Goal: Transaction & Acquisition: Subscribe to service/newsletter

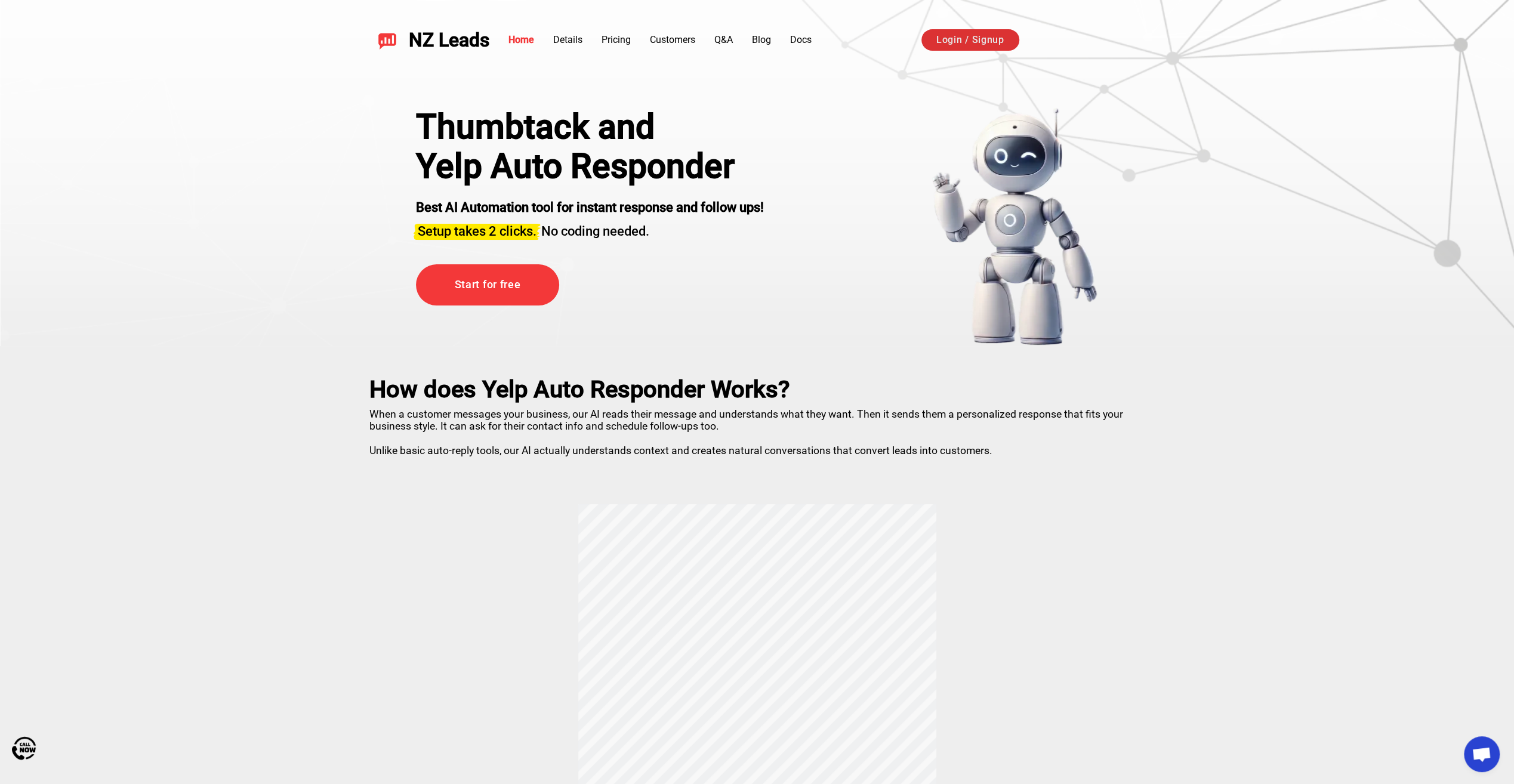
click at [976, 41] on link "Login / Signup" at bounding box center [970, 39] width 98 height 21
click at [522, 290] on link "Start for free" at bounding box center [487, 285] width 143 height 41
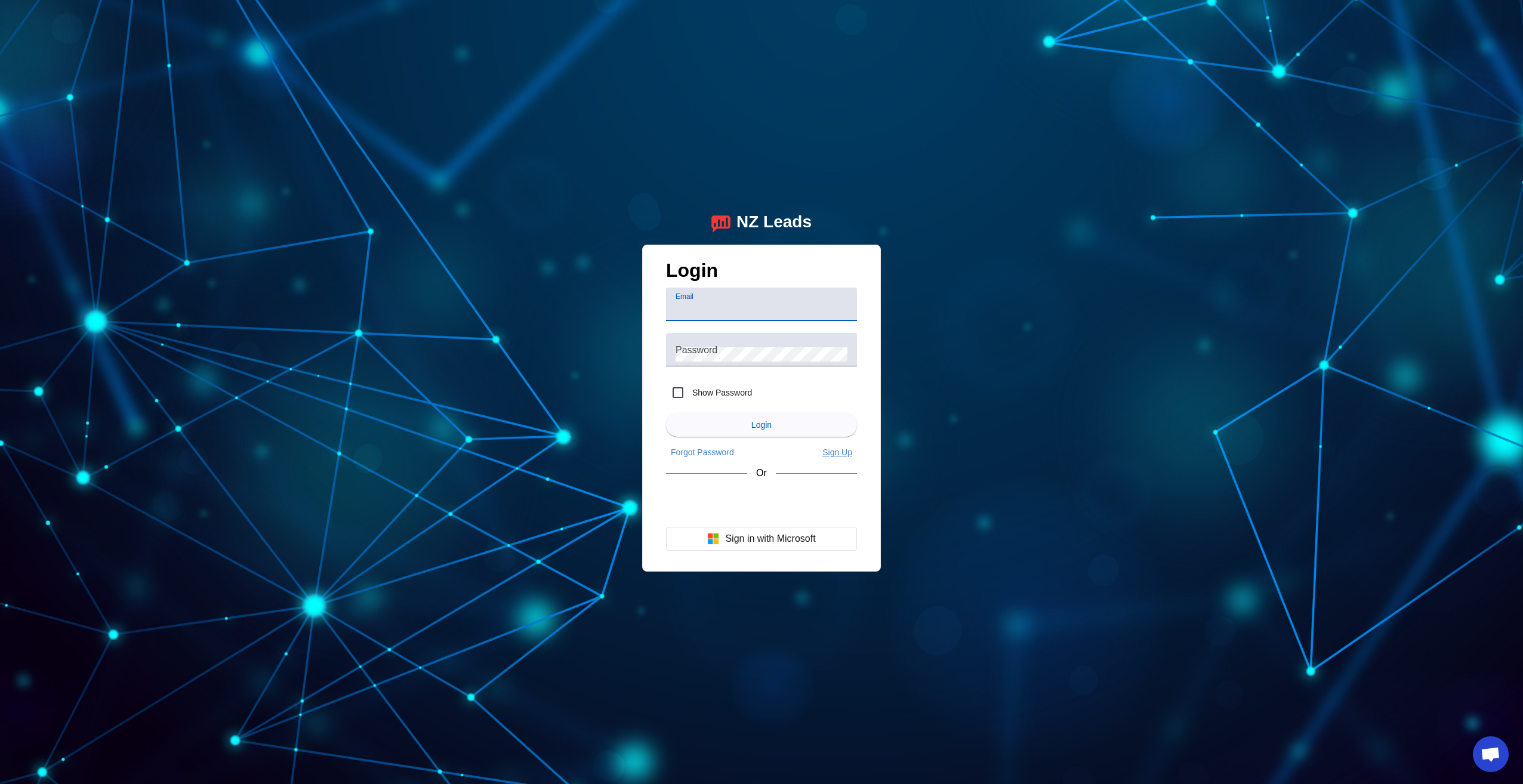
click at [847, 455] on span "Sign Up" at bounding box center [838, 452] width 30 height 9
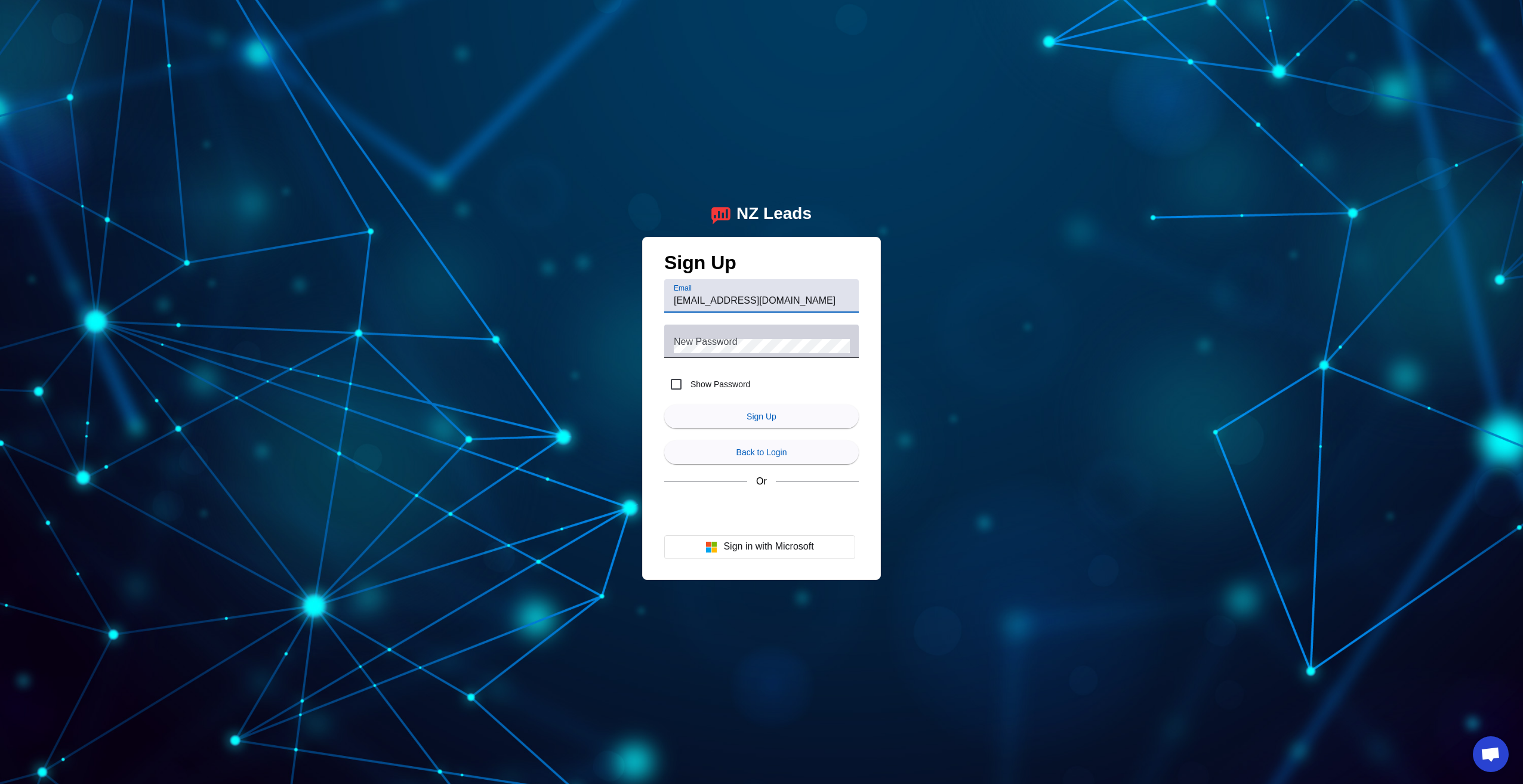
type input "lawsonroofingla@gmail.com"
click at [704, 342] on mat-label "New Password" at bounding box center [706, 342] width 63 height 10
click at [778, 418] on span "submit" at bounding box center [761, 416] width 194 height 29
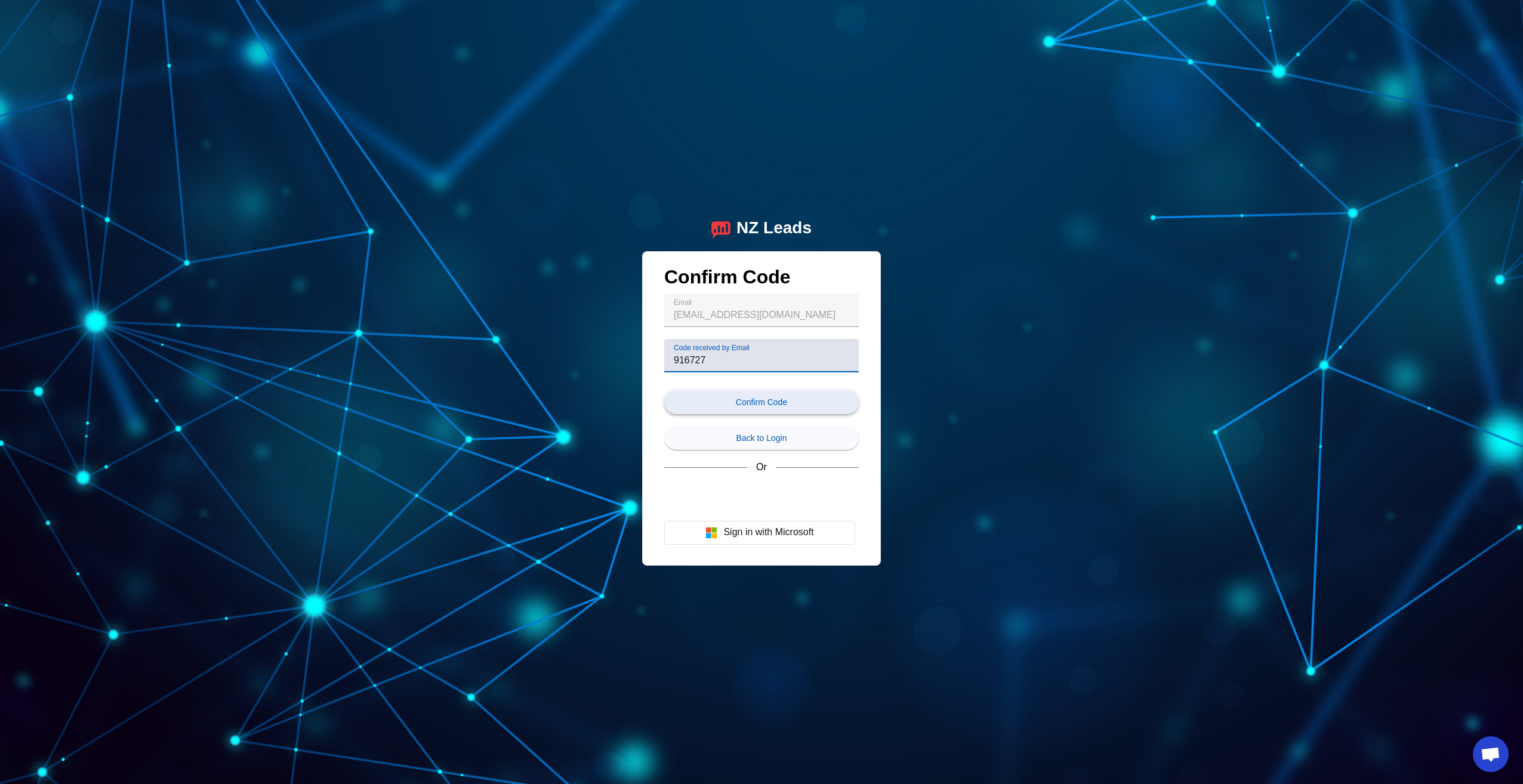
type input "916727"
click at [770, 409] on span "submit" at bounding box center [761, 402] width 194 height 29
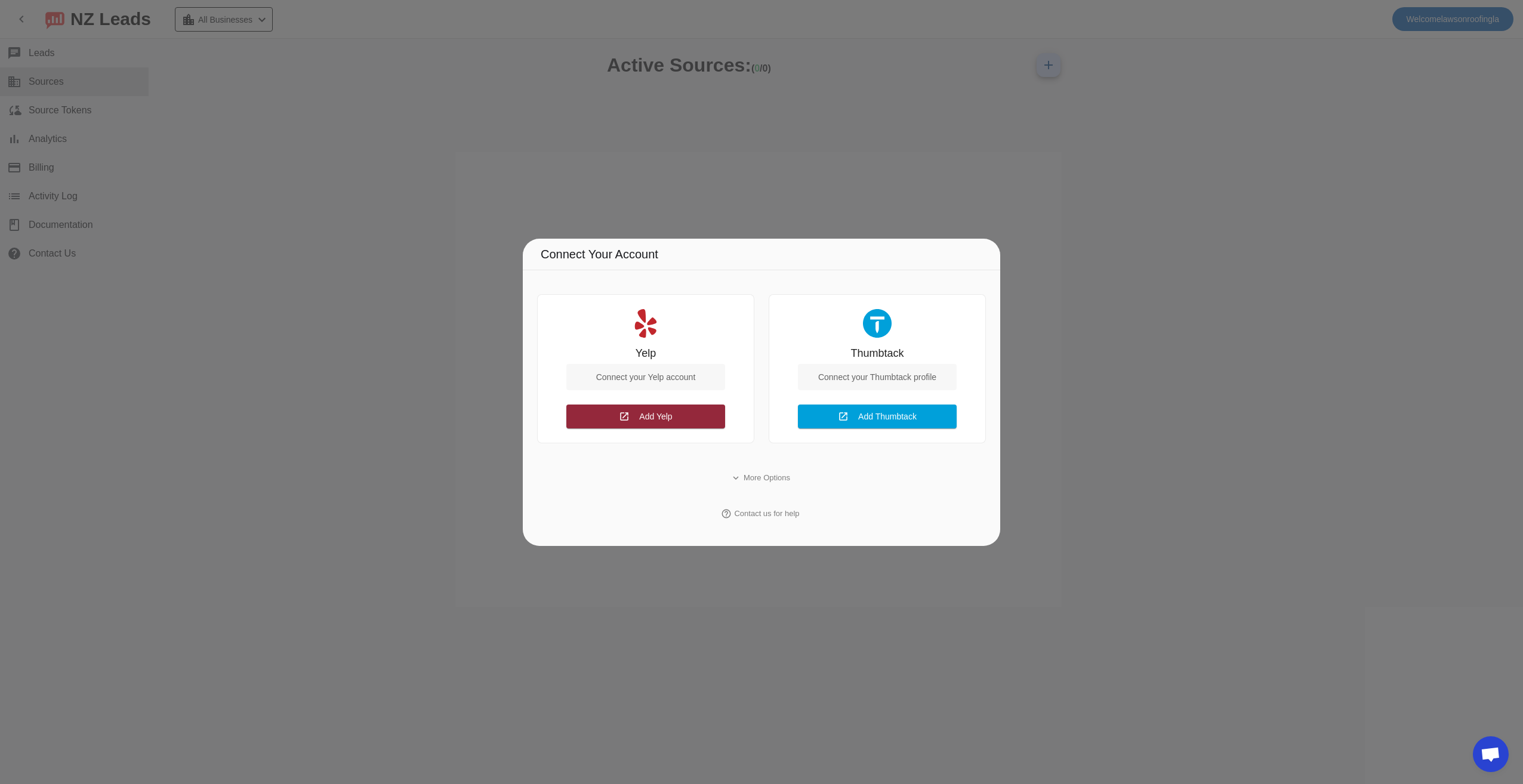
click at [660, 421] on span "Add Yelp Connect" at bounding box center [656, 415] width 33 height 12
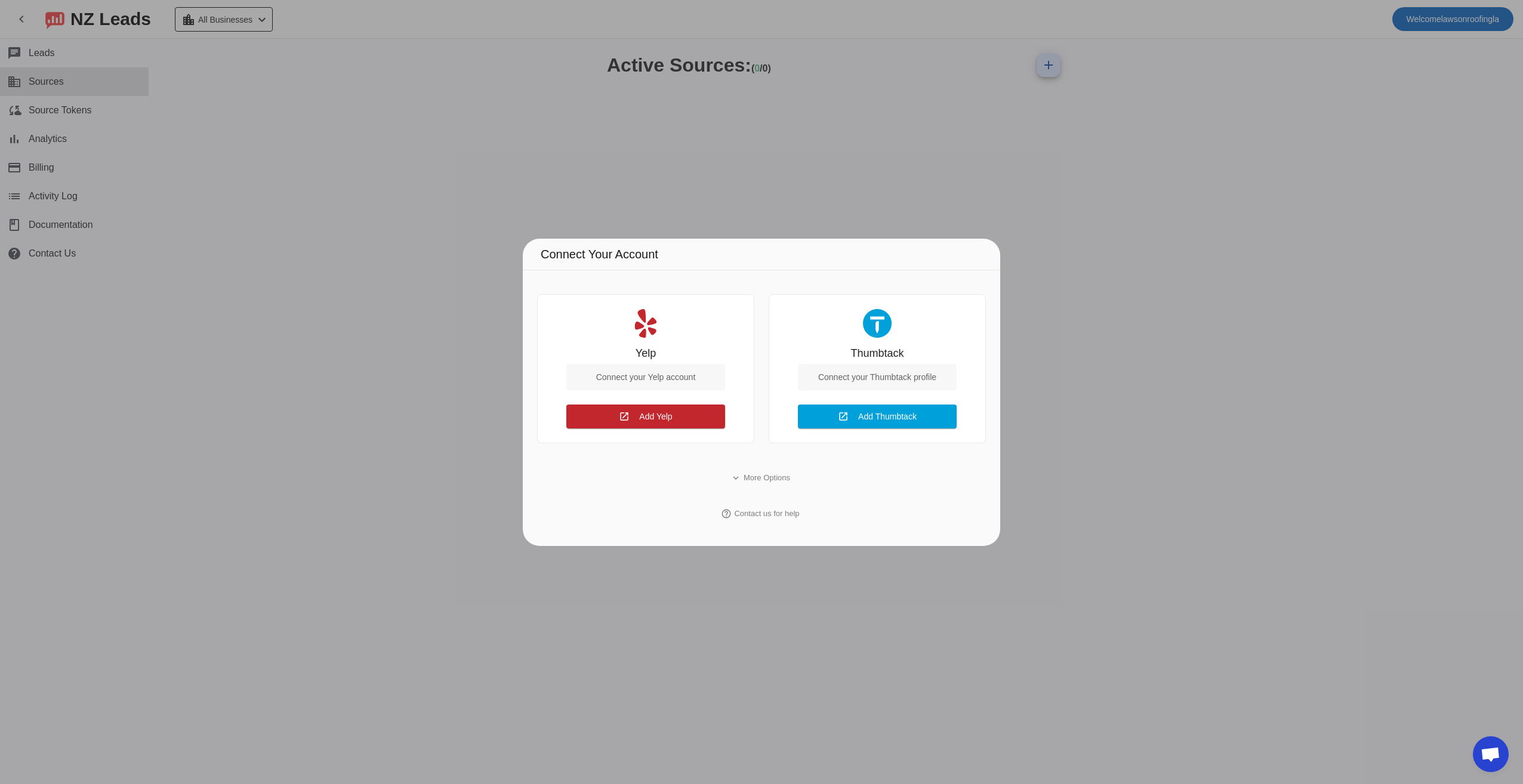
click at [1103, 207] on div at bounding box center [761, 392] width 1523 height 784
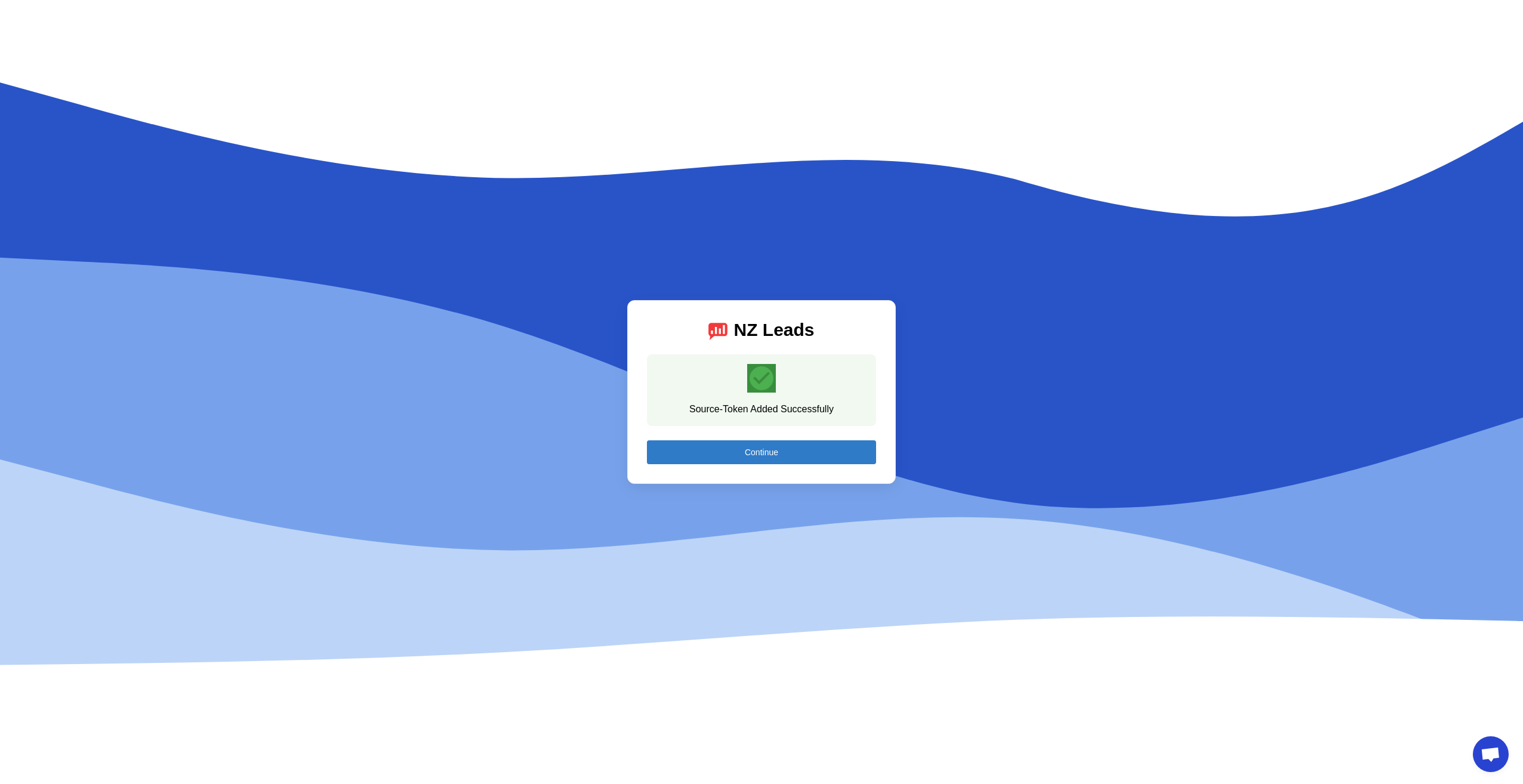
click at [772, 454] on span "Continue" at bounding box center [762, 452] width 34 height 9
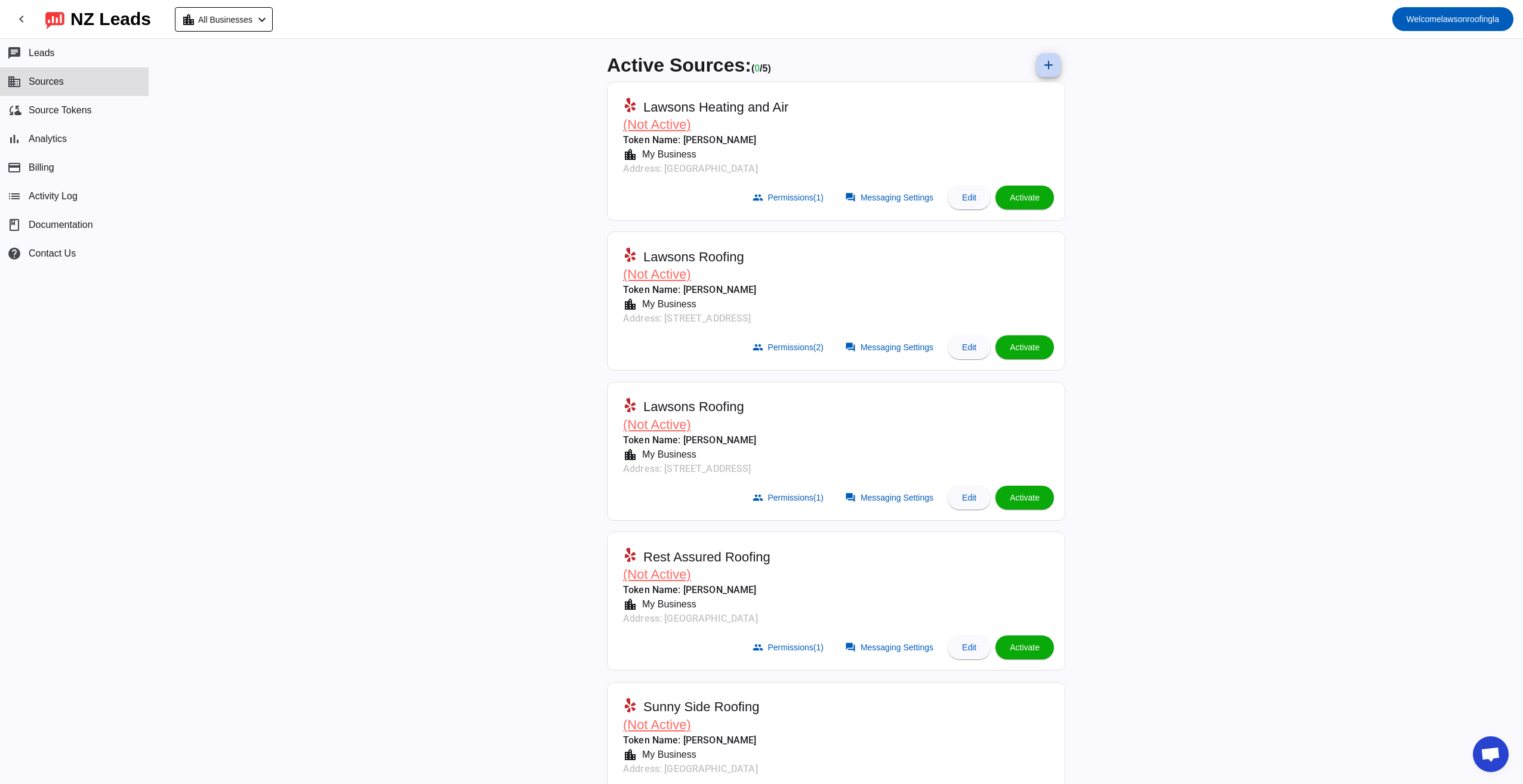
click at [1045, 66] on mat-icon "add" at bounding box center [1048, 64] width 14 height 14
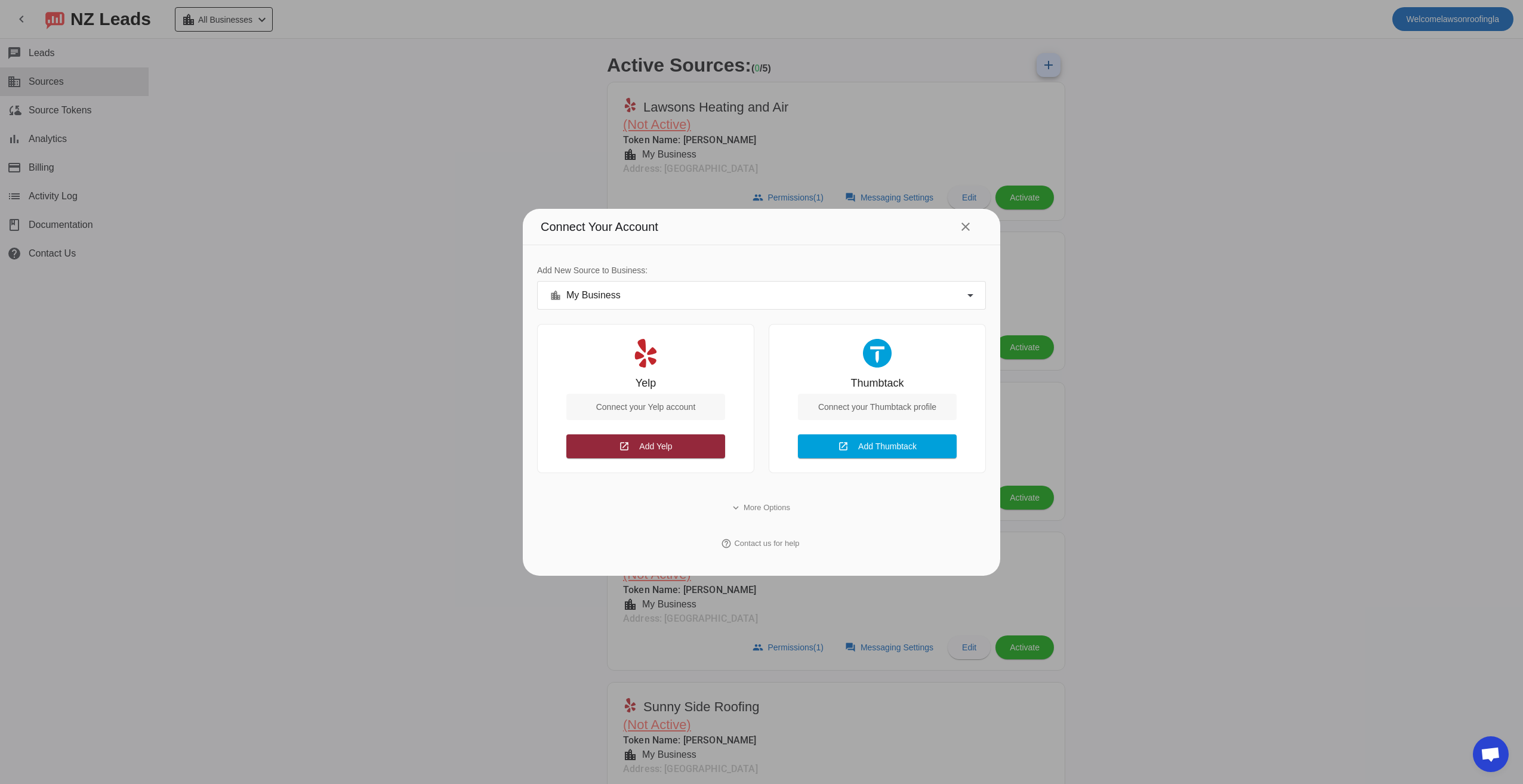
click at [651, 449] on span "Add Yelp" at bounding box center [656, 446] width 33 height 9
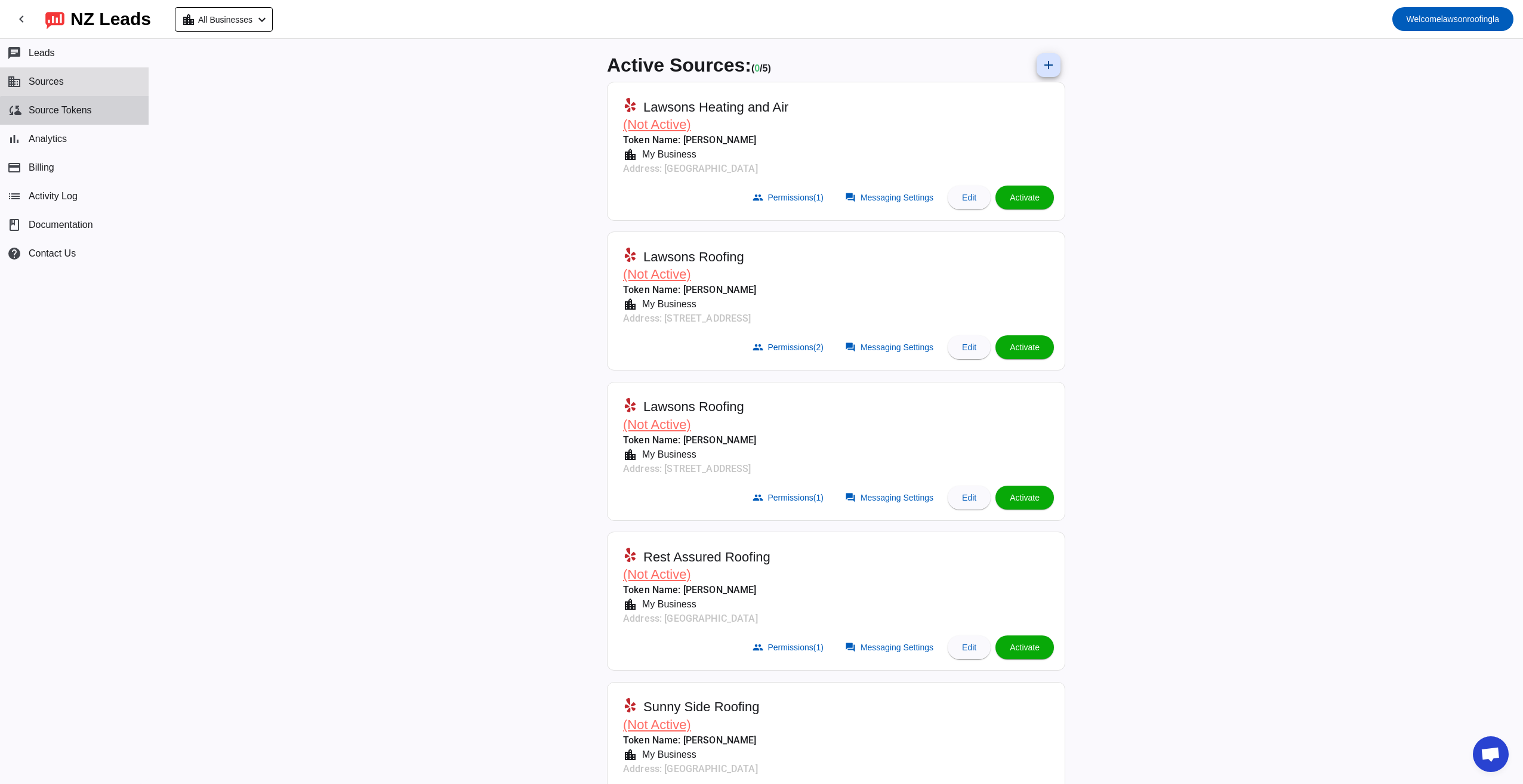
click at [78, 114] on span "Source Tokens" at bounding box center [61, 111] width 63 height 11
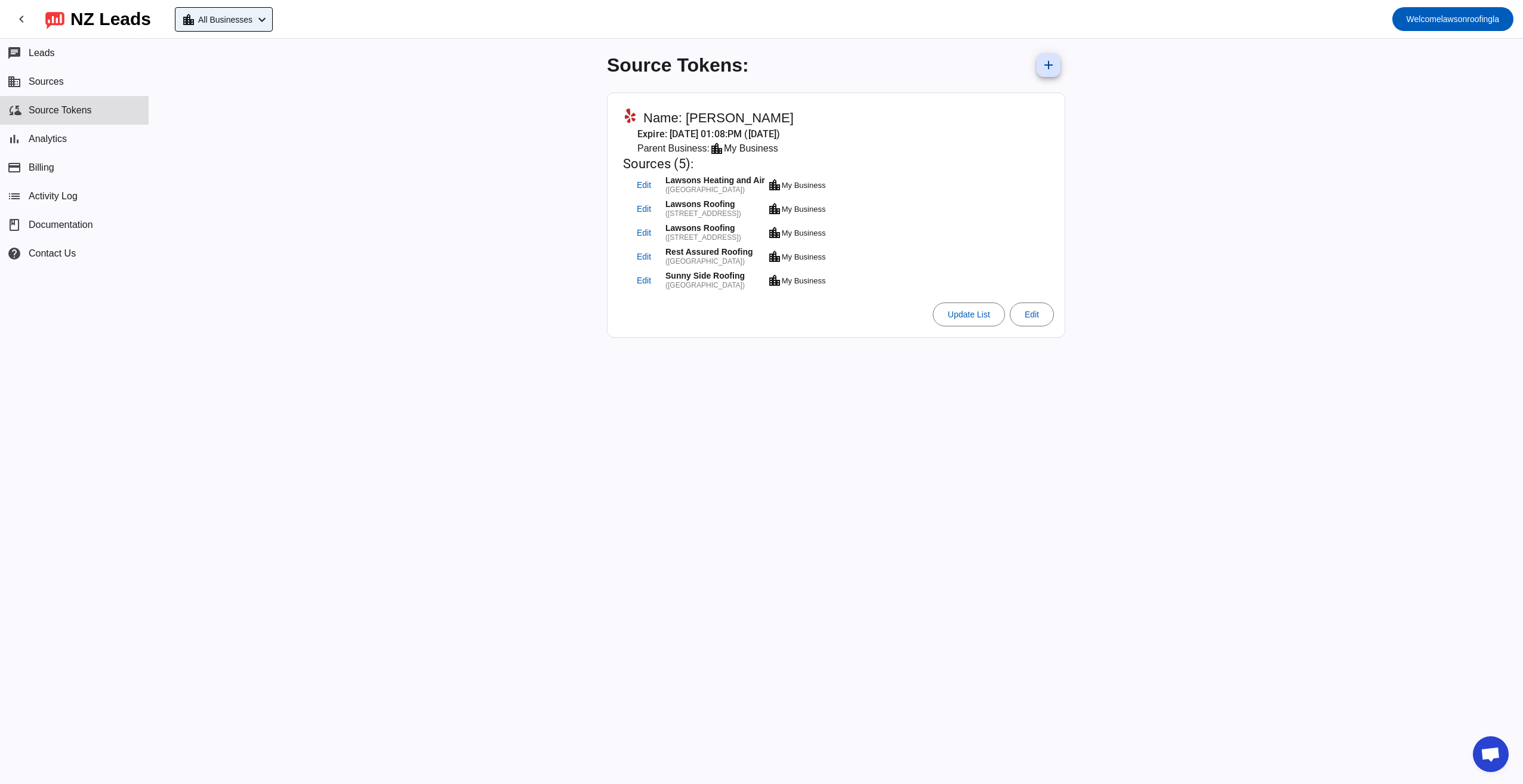
click at [247, 22] on span "All Businesses" at bounding box center [225, 20] width 54 height 17
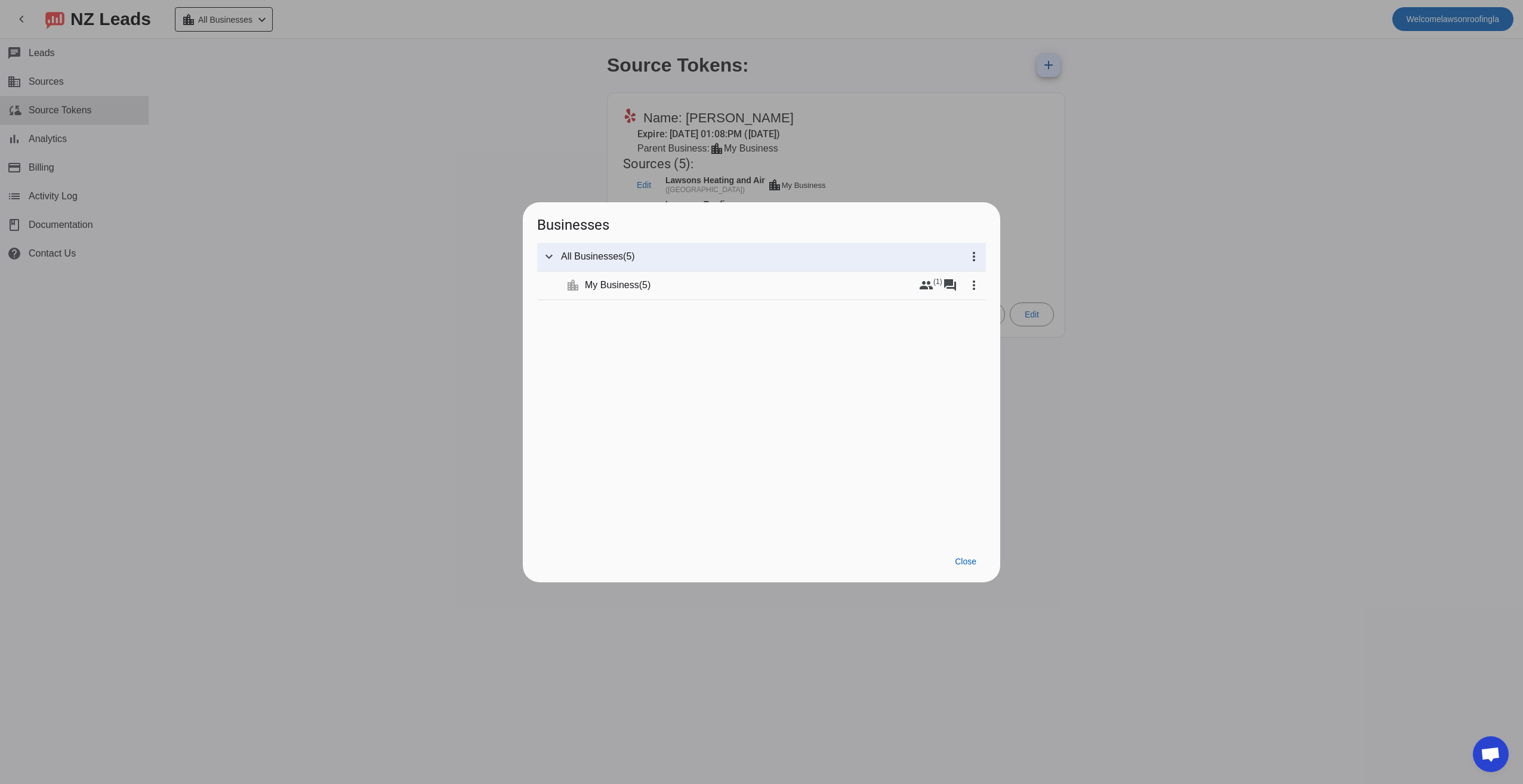
drag, startPoint x: 380, startPoint y: 197, endPoint x: 1337, endPoint y: 67, distance: 965.8
click at [382, 196] on div at bounding box center [761, 392] width 1523 height 784
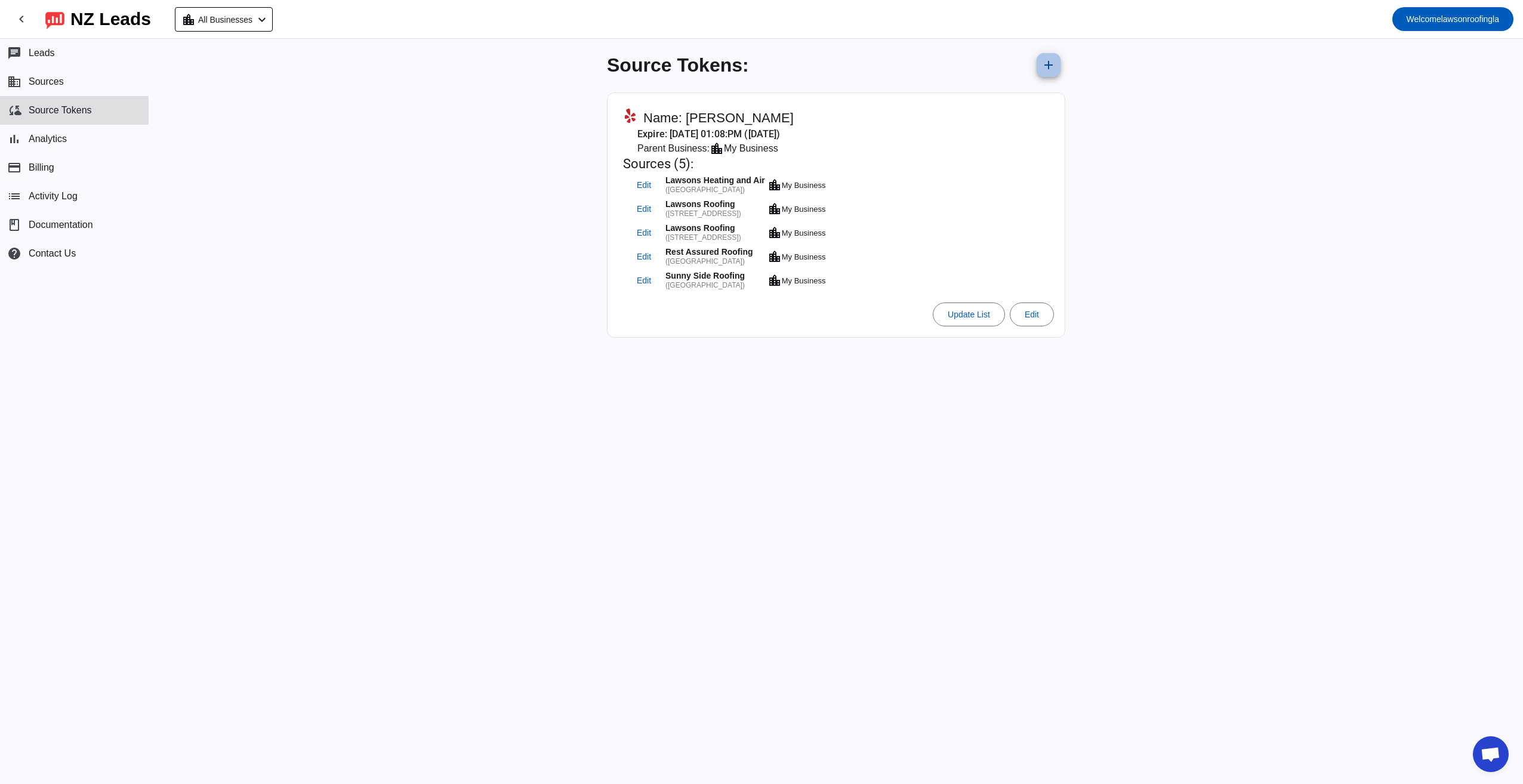
click at [1047, 64] on mat-icon "add" at bounding box center [1048, 64] width 14 height 14
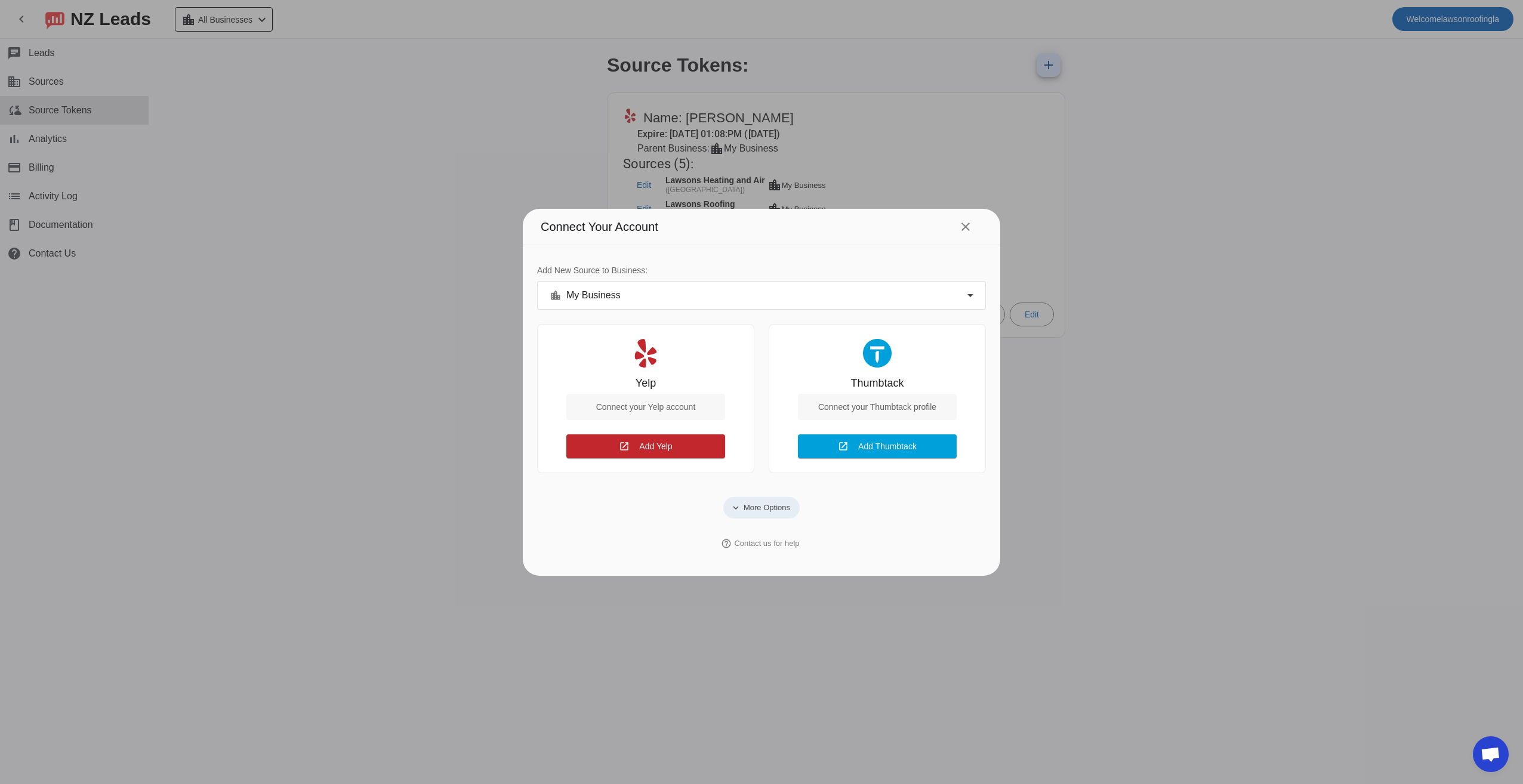
click at [750, 507] on span "More Options" at bounding box center [768, 508] width 47 height 12
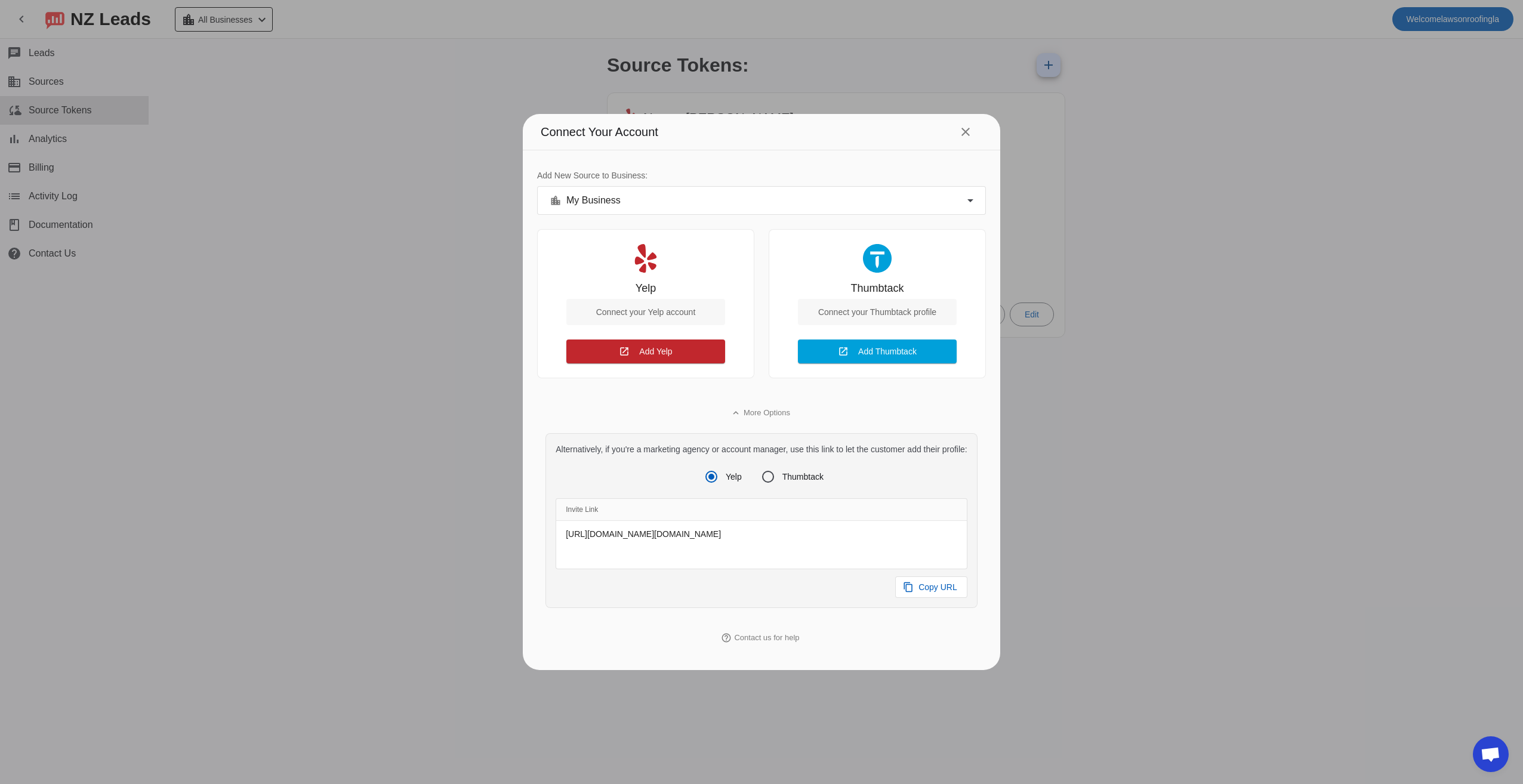
click at [1238, 286] on div at bounding box center [761, 392] width 1523 height 784
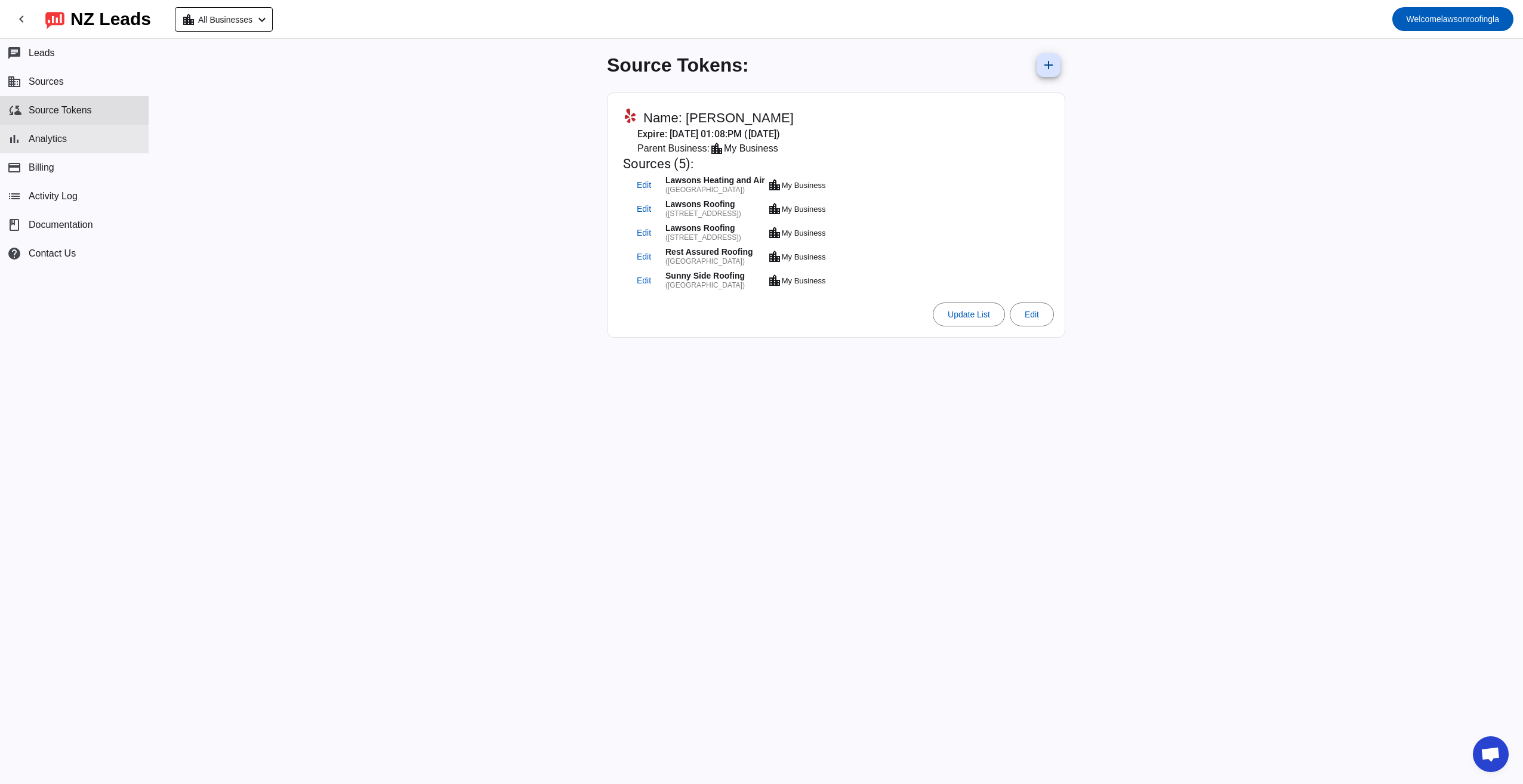
click at [60, 140] on span "Analytics" at bounding box center [48, 139] width 38 height 11
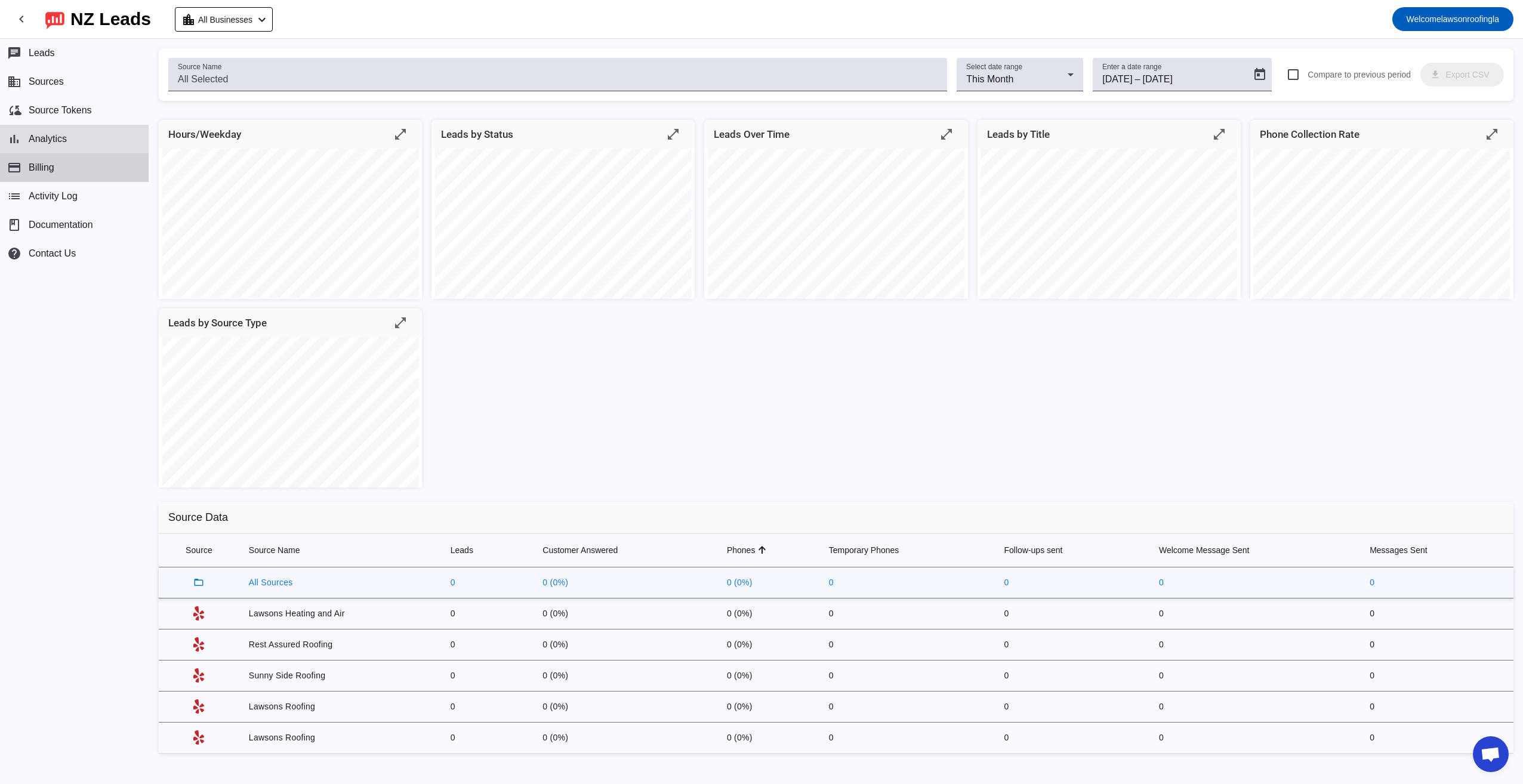
click at [59, 170] on button "payment Billing" at bounding box center [74, 167] width 148 height 29
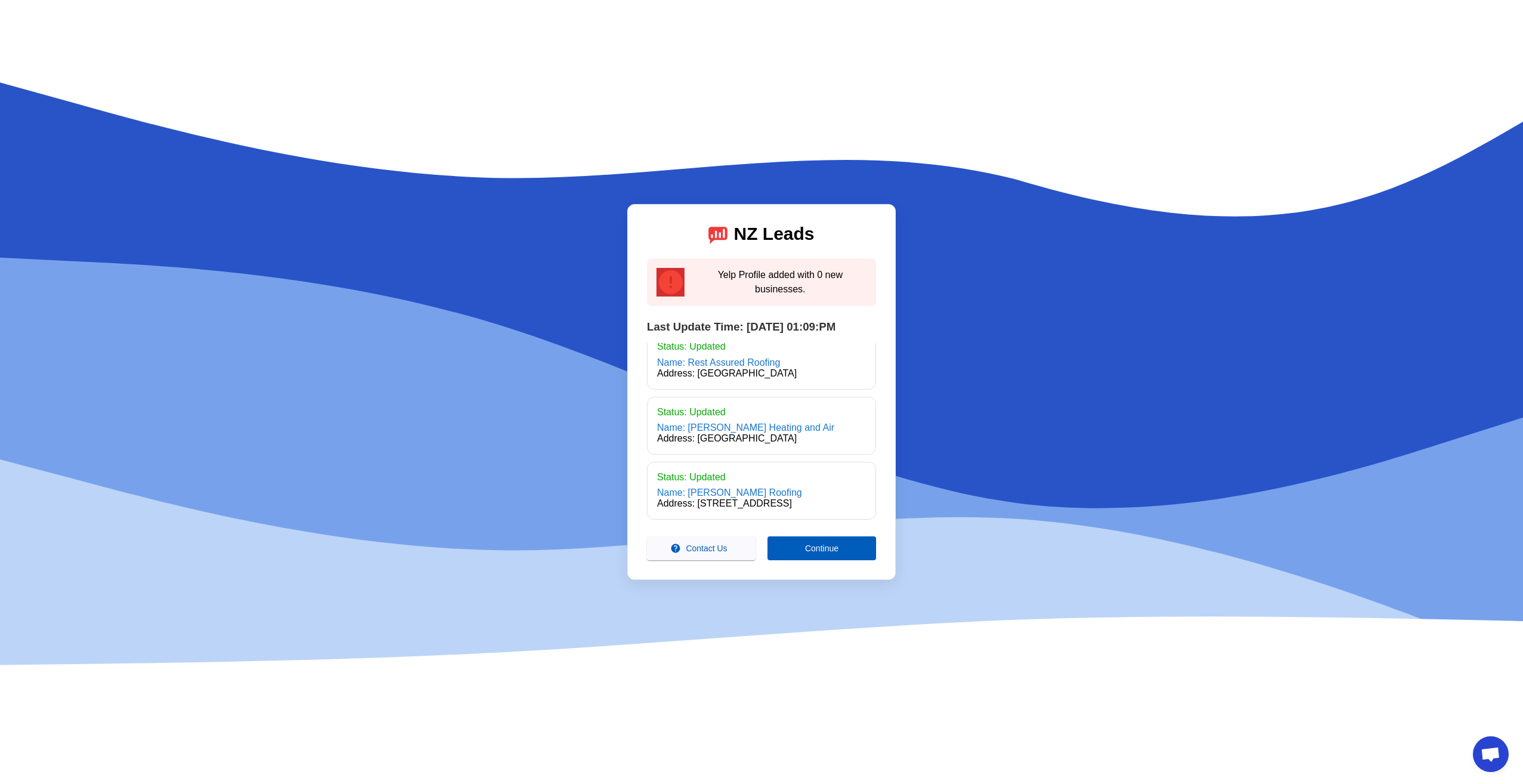
scroll to position [166, 0]
click at [846, 548] on span at bounding box center [822, 548] width 108 height 29
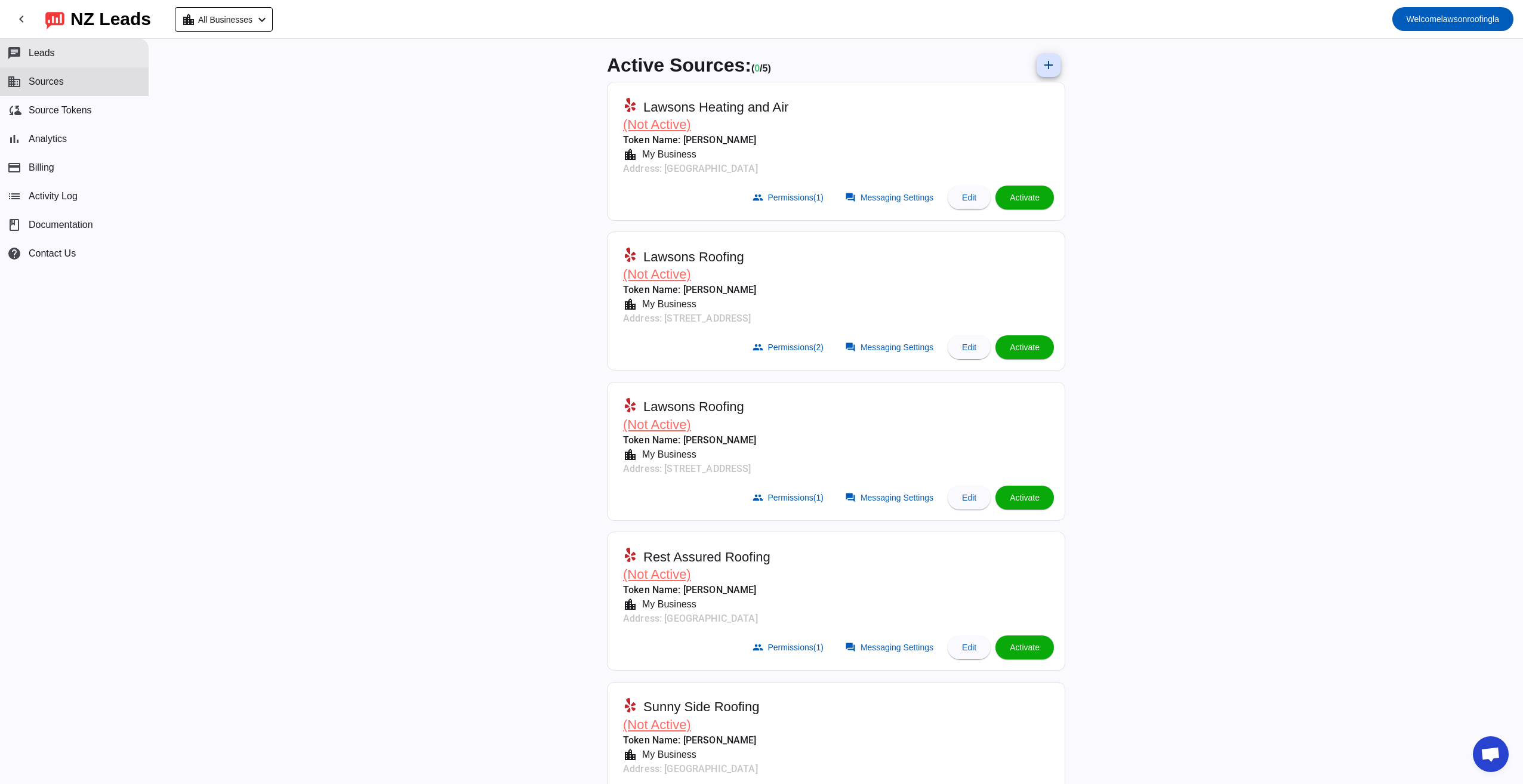
click at [87, 49] on button "chat Leads" at bounding box center [74, 53] width 148 height 29
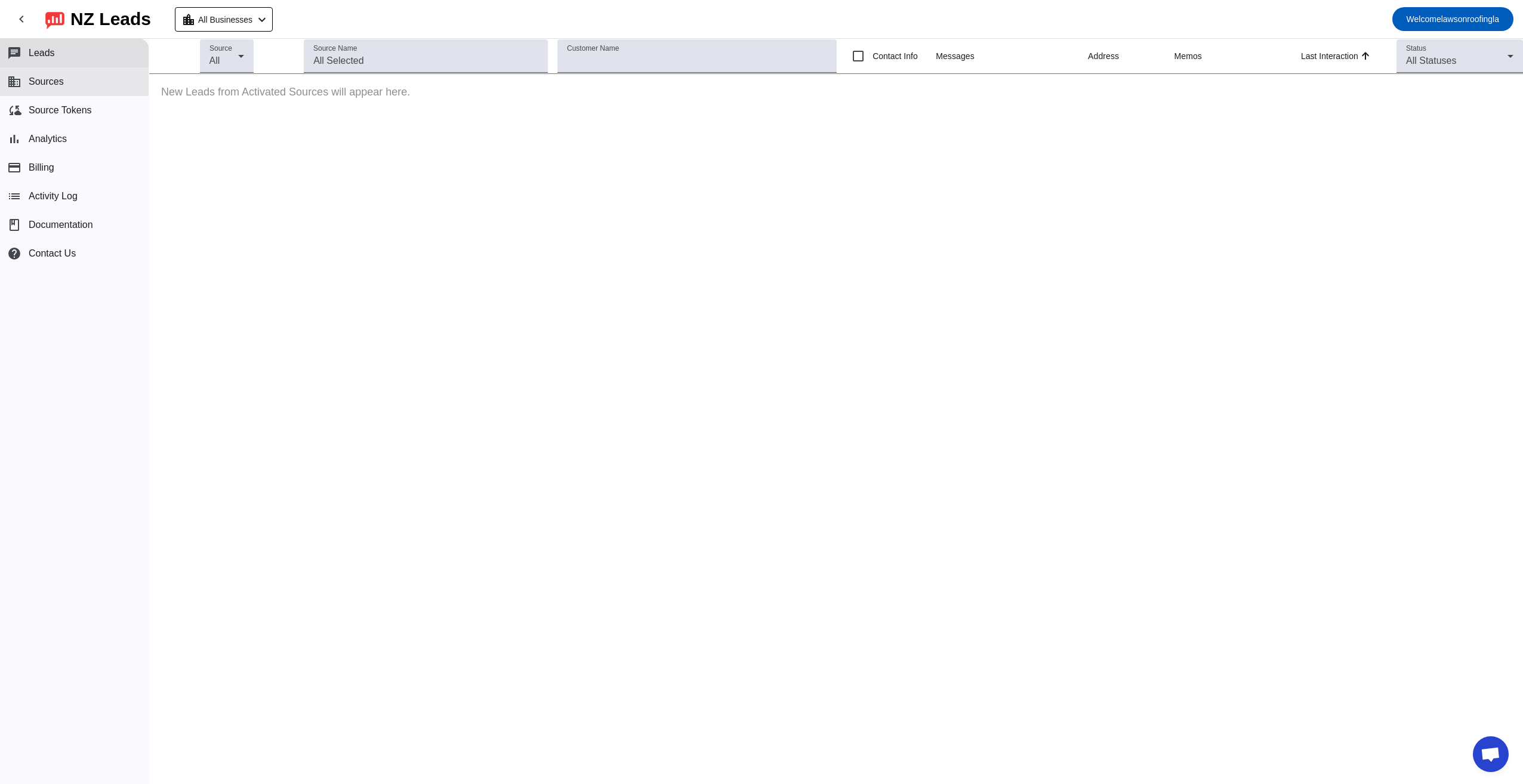
click at [62, 78] on span "Sources" at bounding box center [47, 82] width 35 height 11
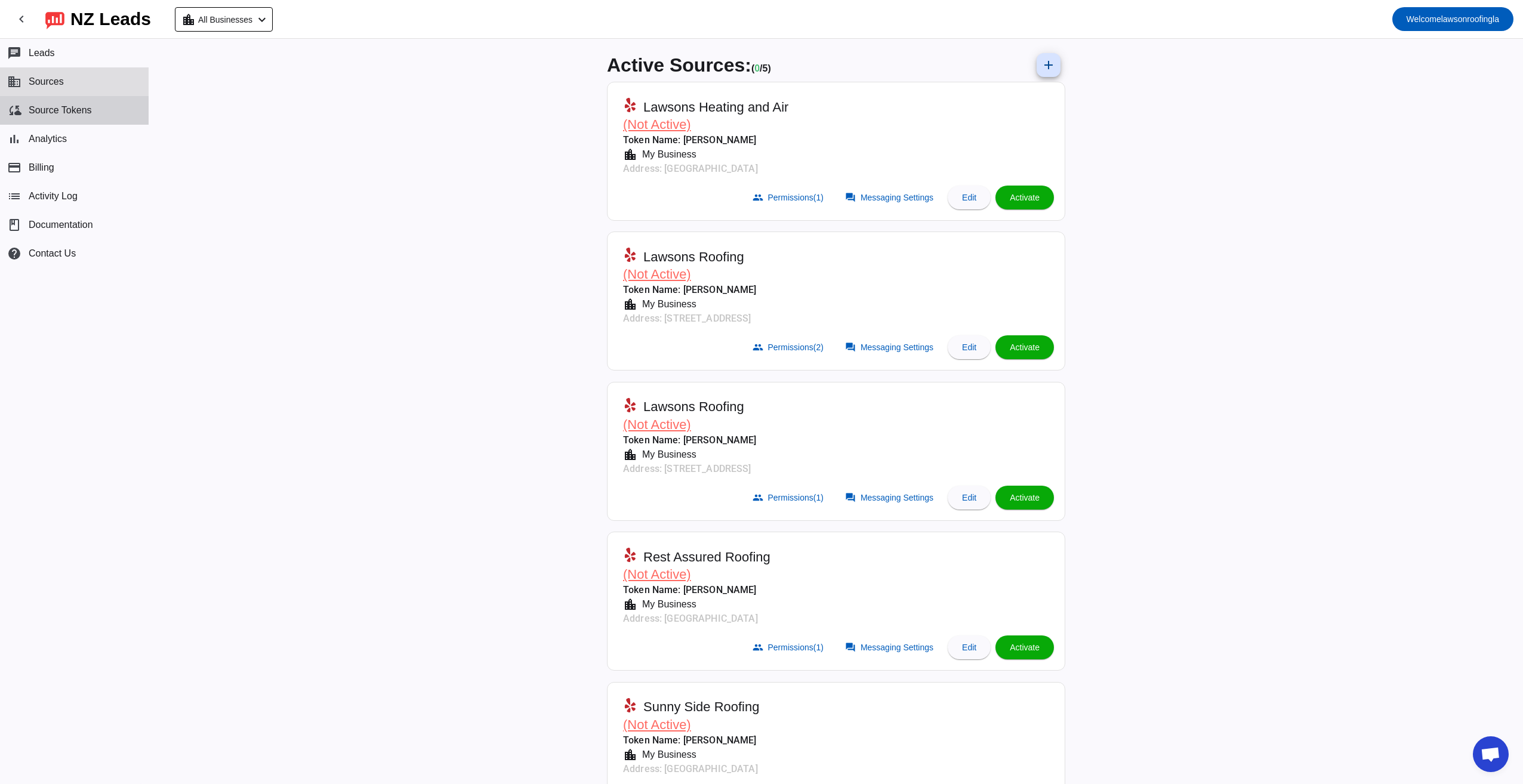
click at [69, 110] on span "Source Tokens" at bounding box center [61, 111] width 63 height 11
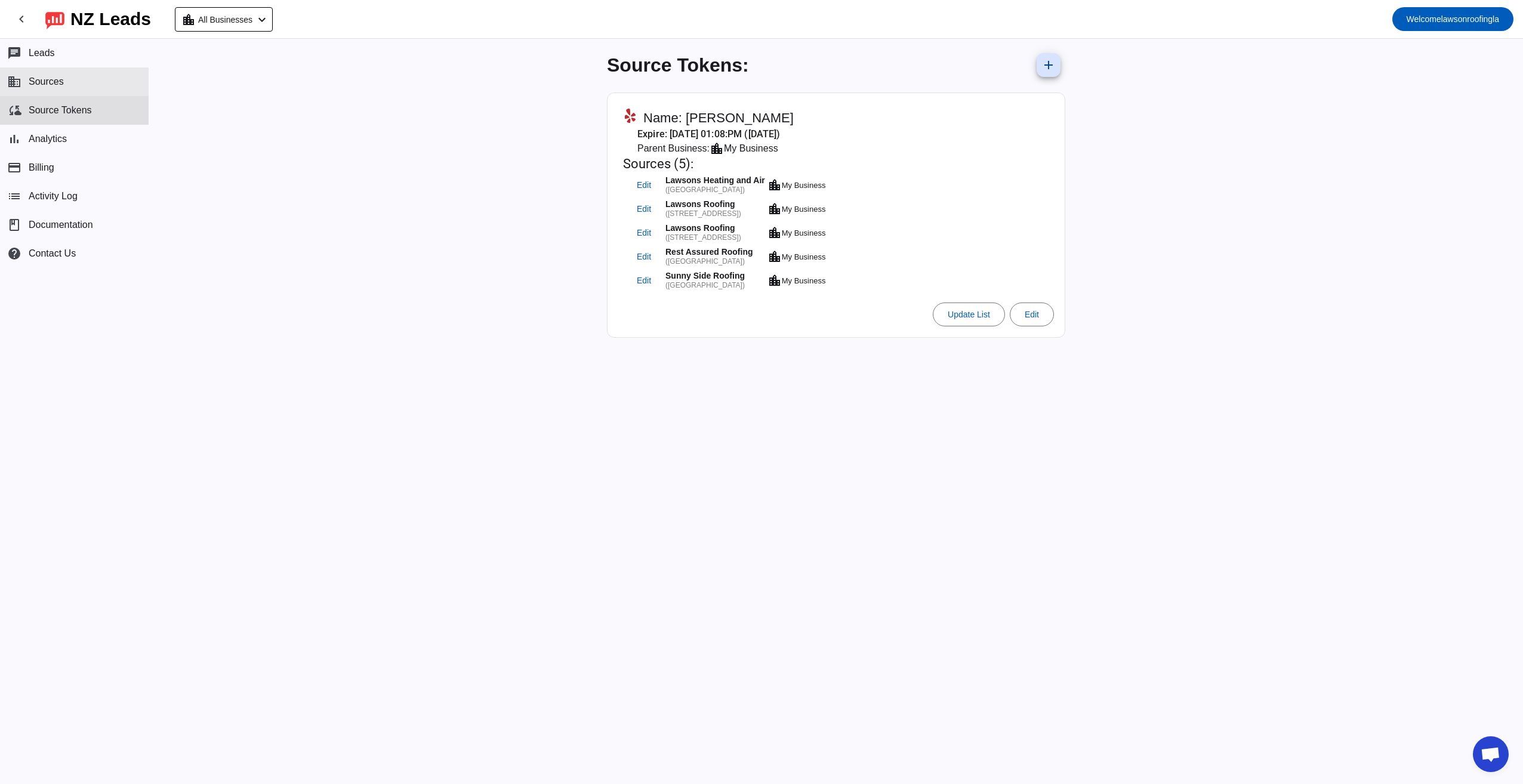
click at [54, 80] on span "Sources" at bounding box center [47, 82] width 35 height 11
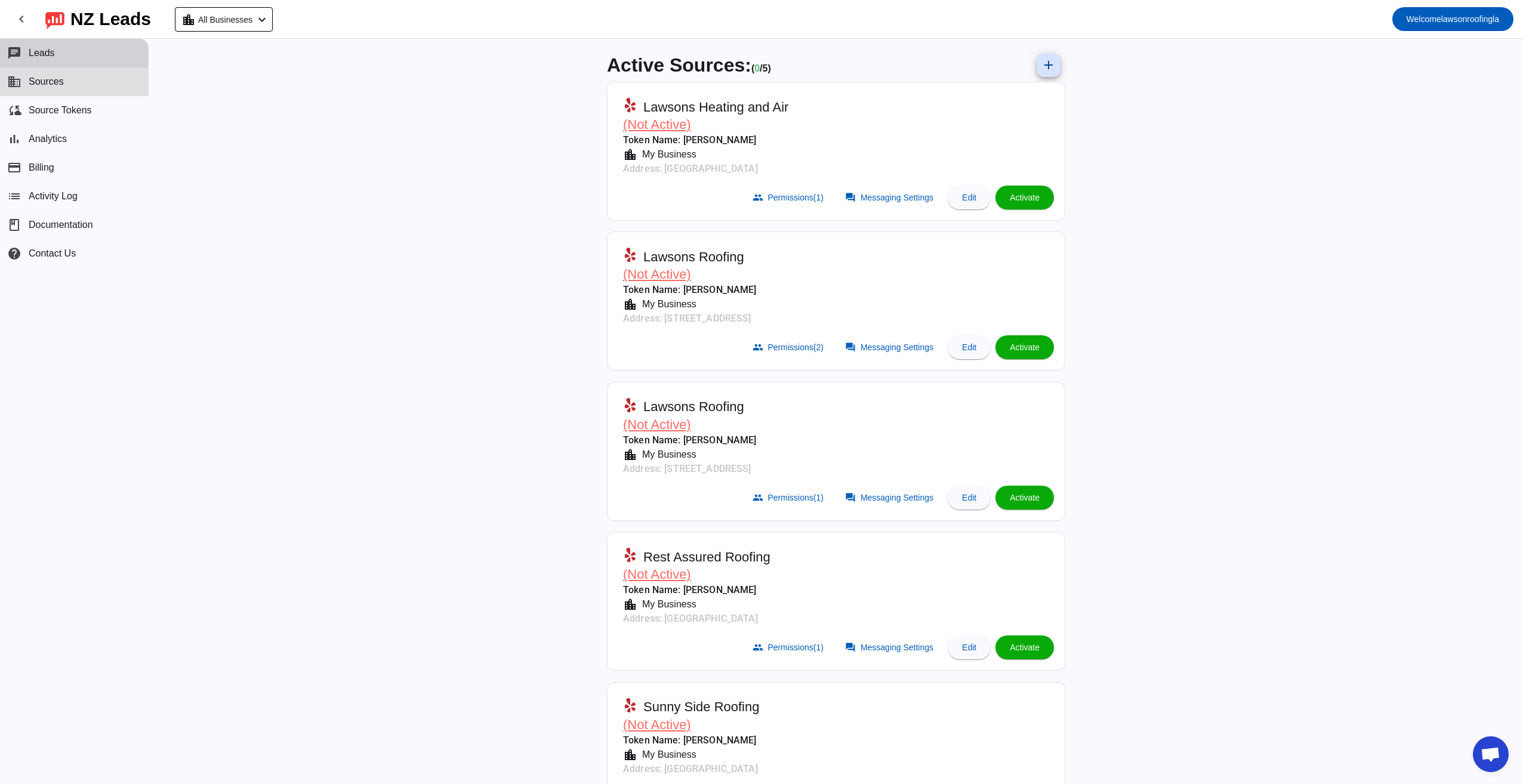
click at [56, 50] on button "chat Leads" at bounding box center [74, 53] width 148 height 29
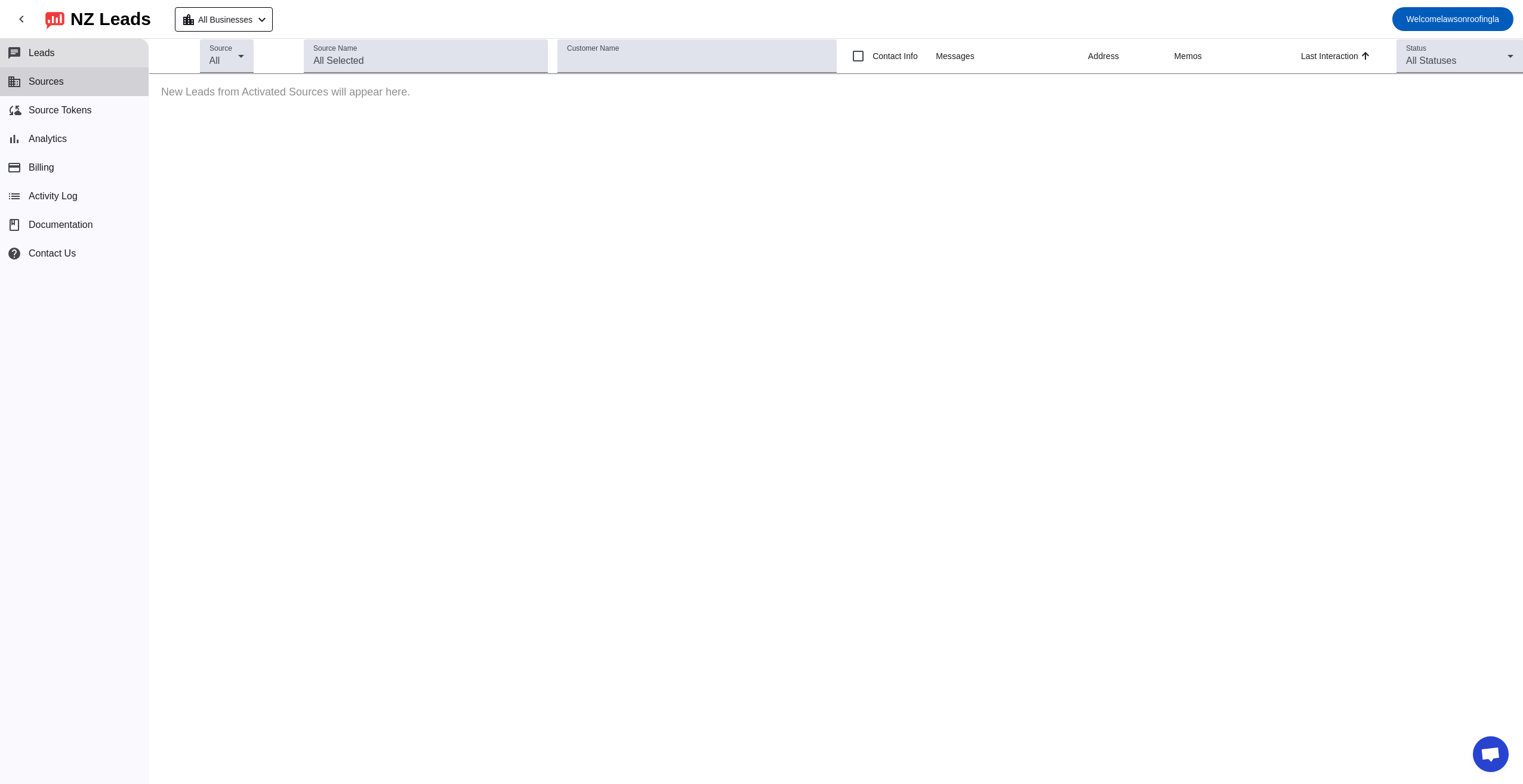
click at [95, 77] on button "business Sources" at bounding box center [74, 81] width 148 height 29
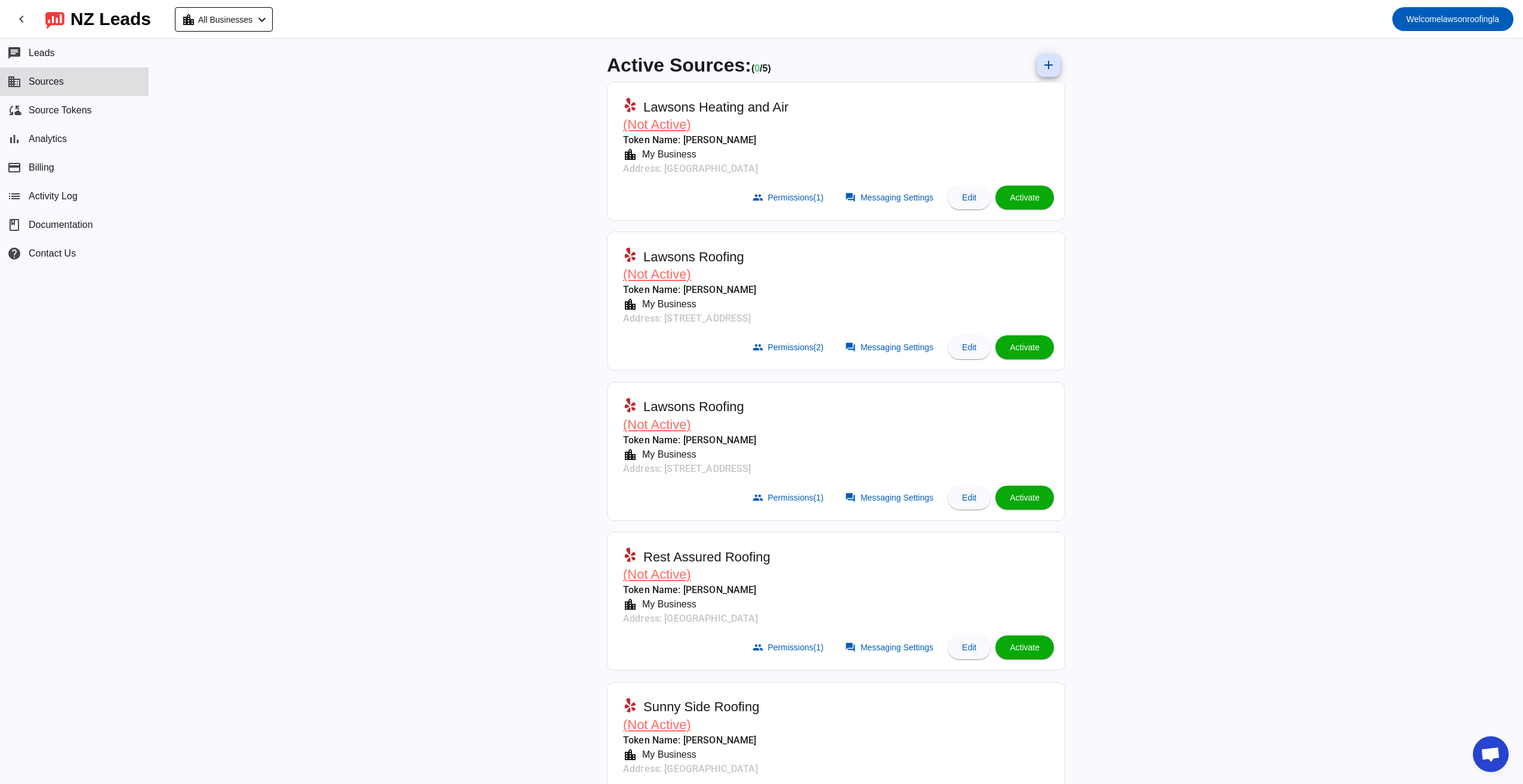
click at [660, 129] on span "(Not Active)" at bounding box center [656, 124] width 68 height 15
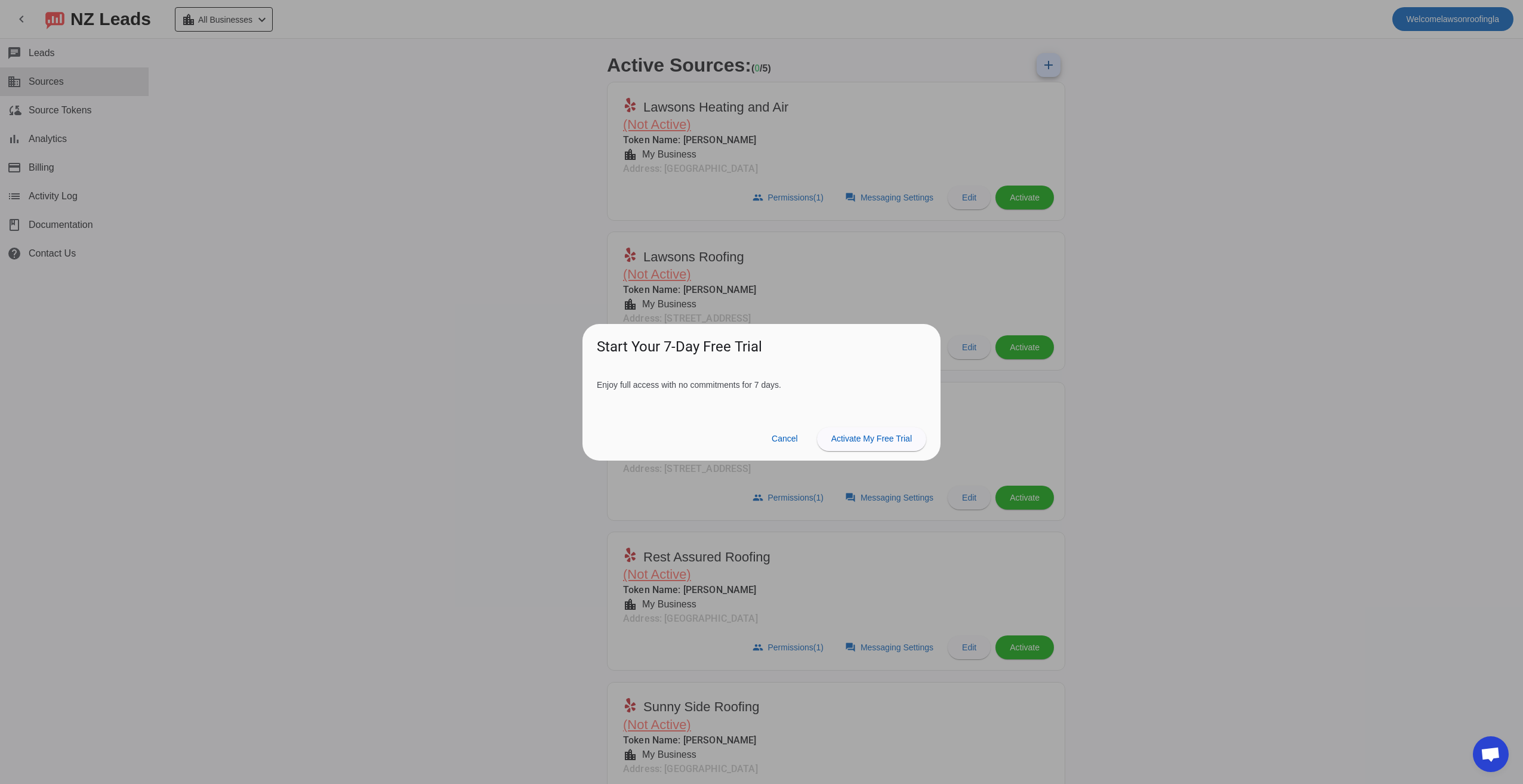
click at [344, 371] on div at bounding box center [761, 392] width 1523 height 784
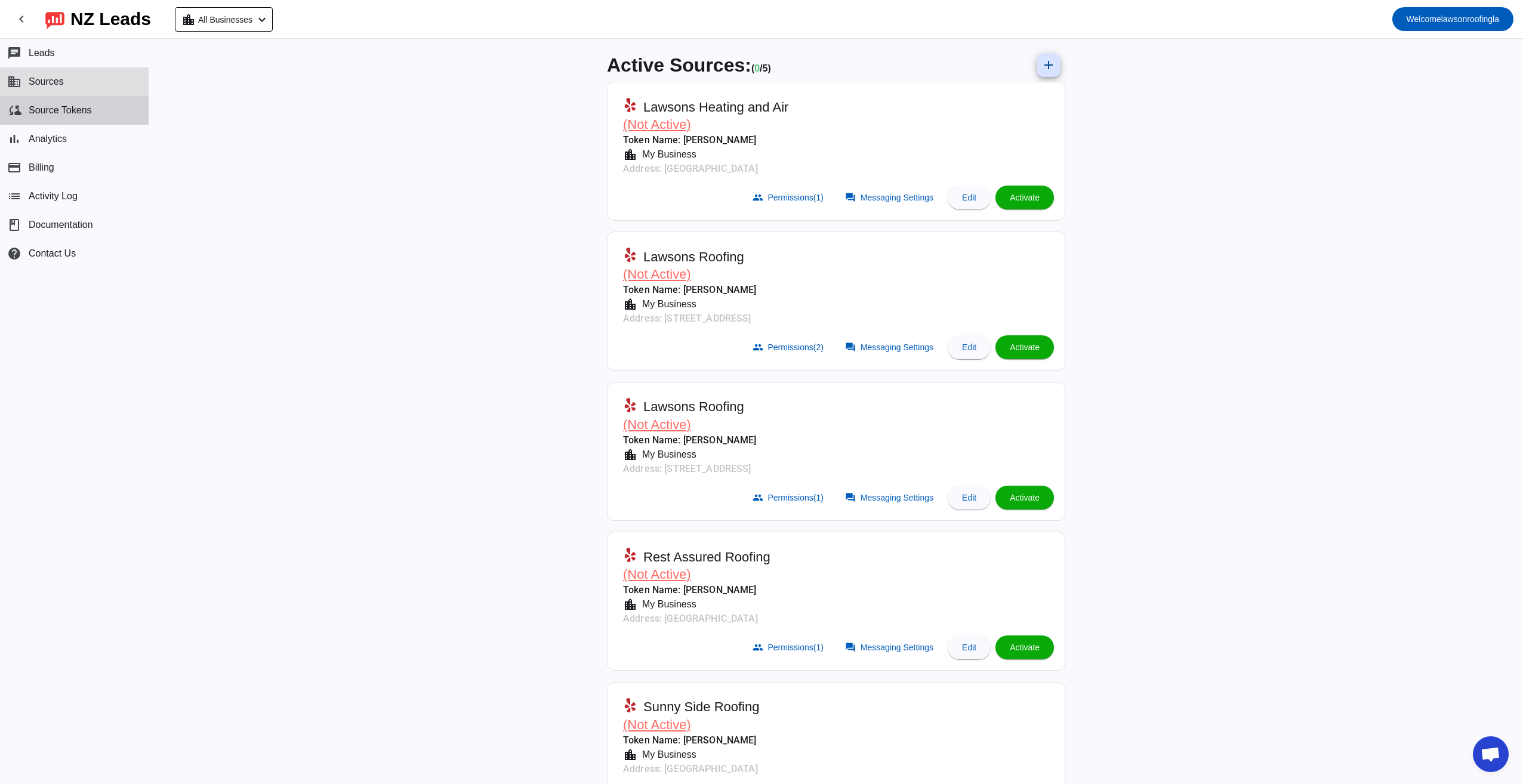
click at [75, 106] on span "Source Tokens" at bounding box center [61, 111] width 63 height 11
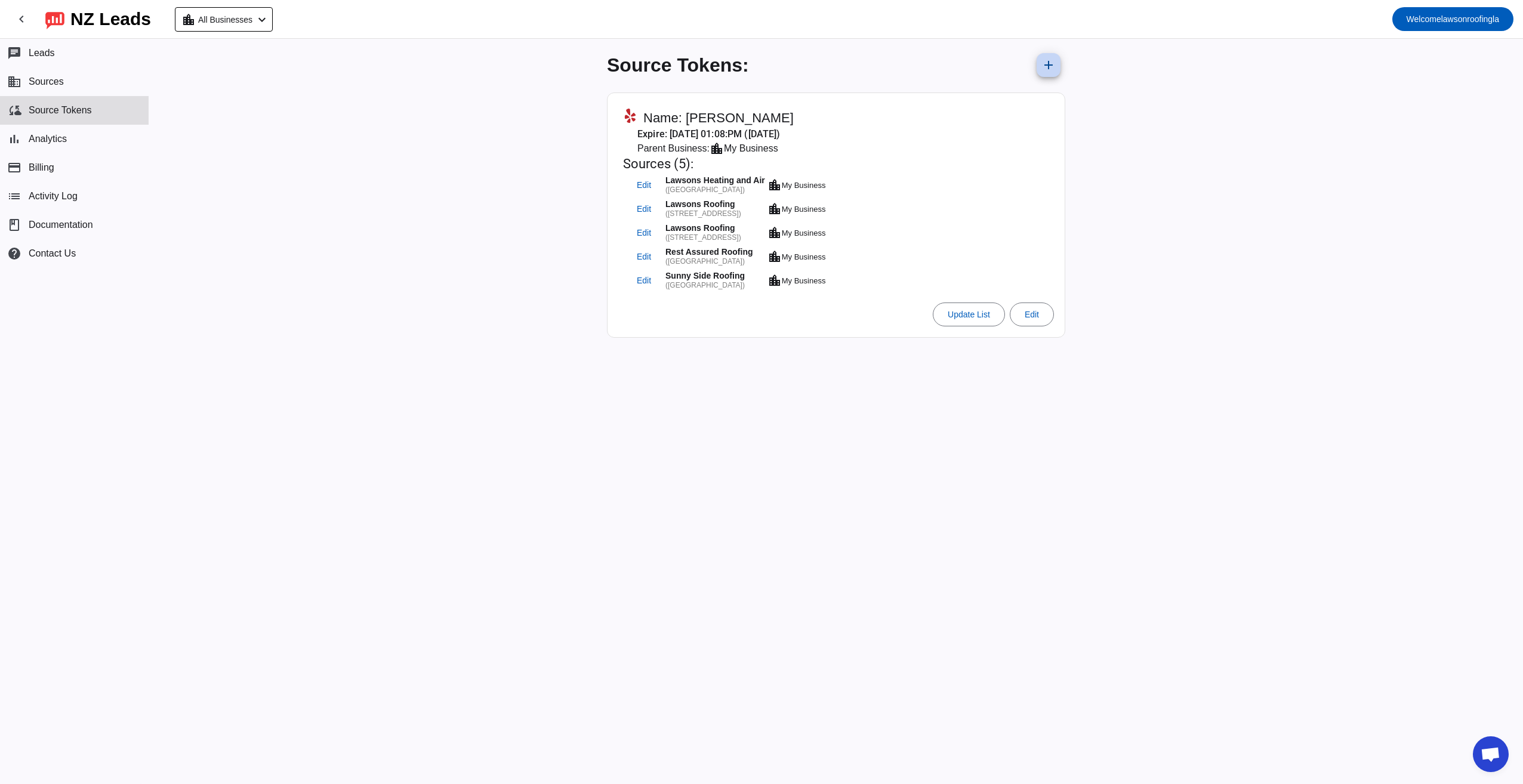
click at [1048, 67] on mat-icon "add" at bounding box center [1048, 64] width 14 height 14
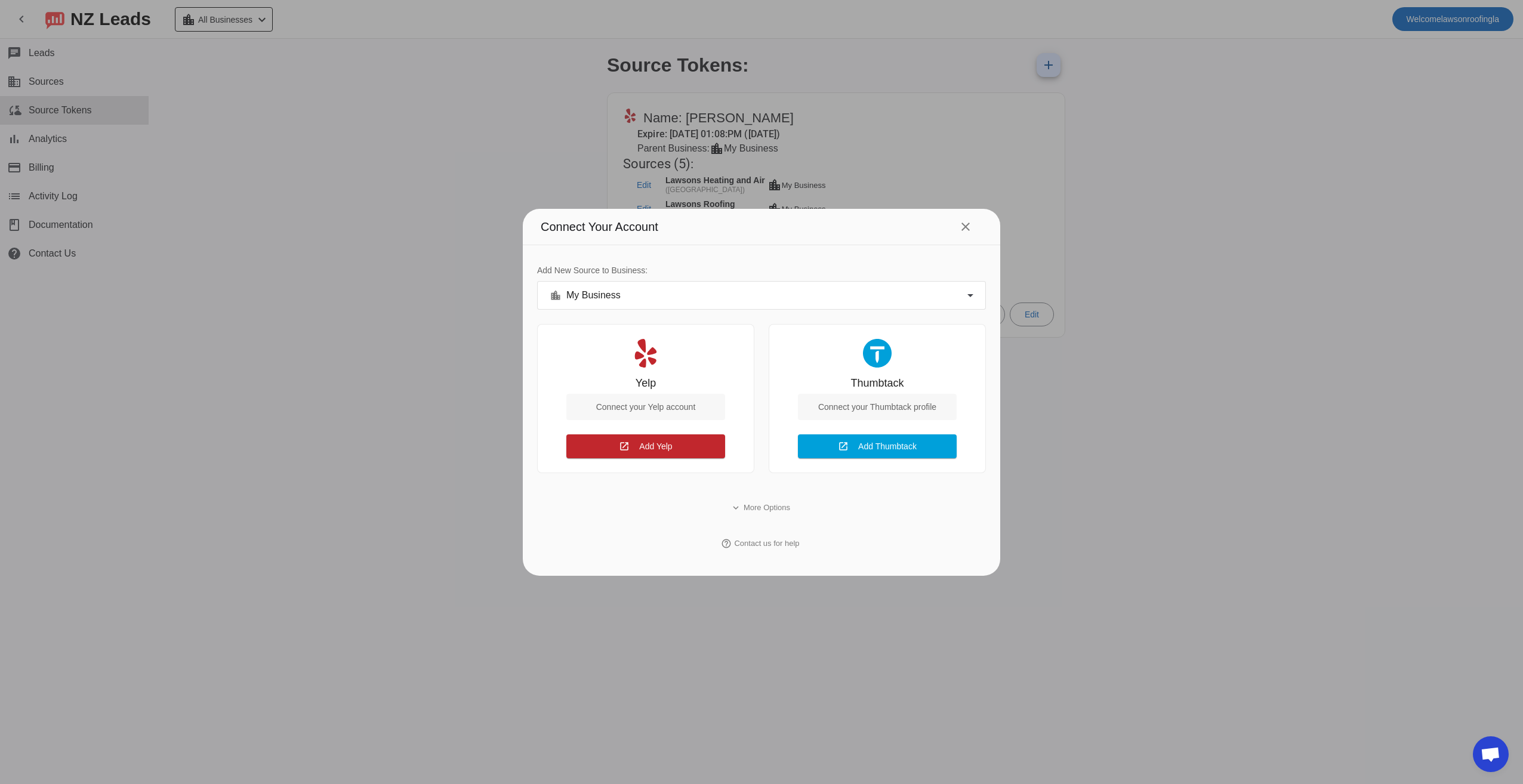
click at [1232, 78] on div at bounding box center [761, 392] width 1523 height 784
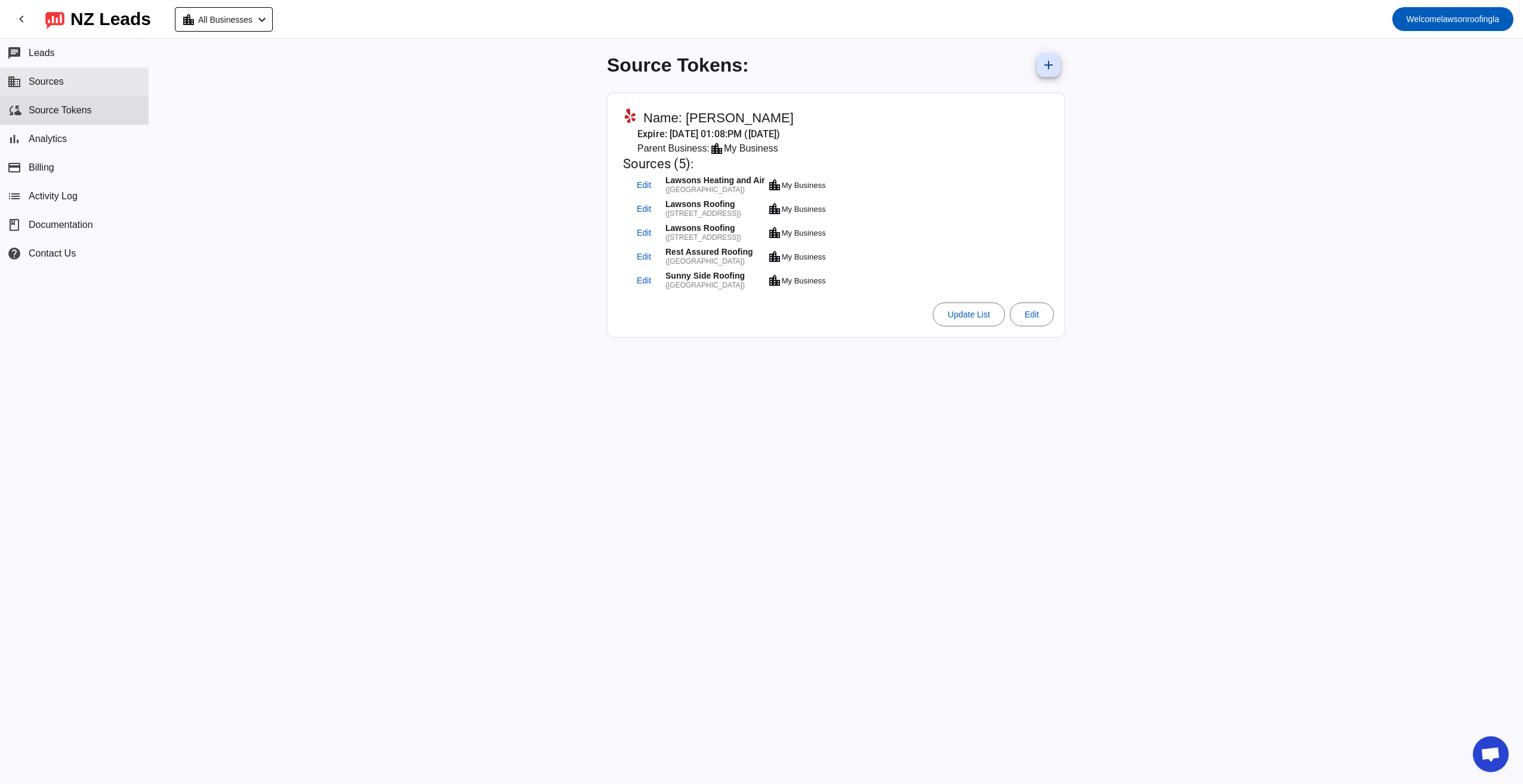
click at [72, 86] on button "business Sources" at bounding box center [74, 81] width 148 height 29
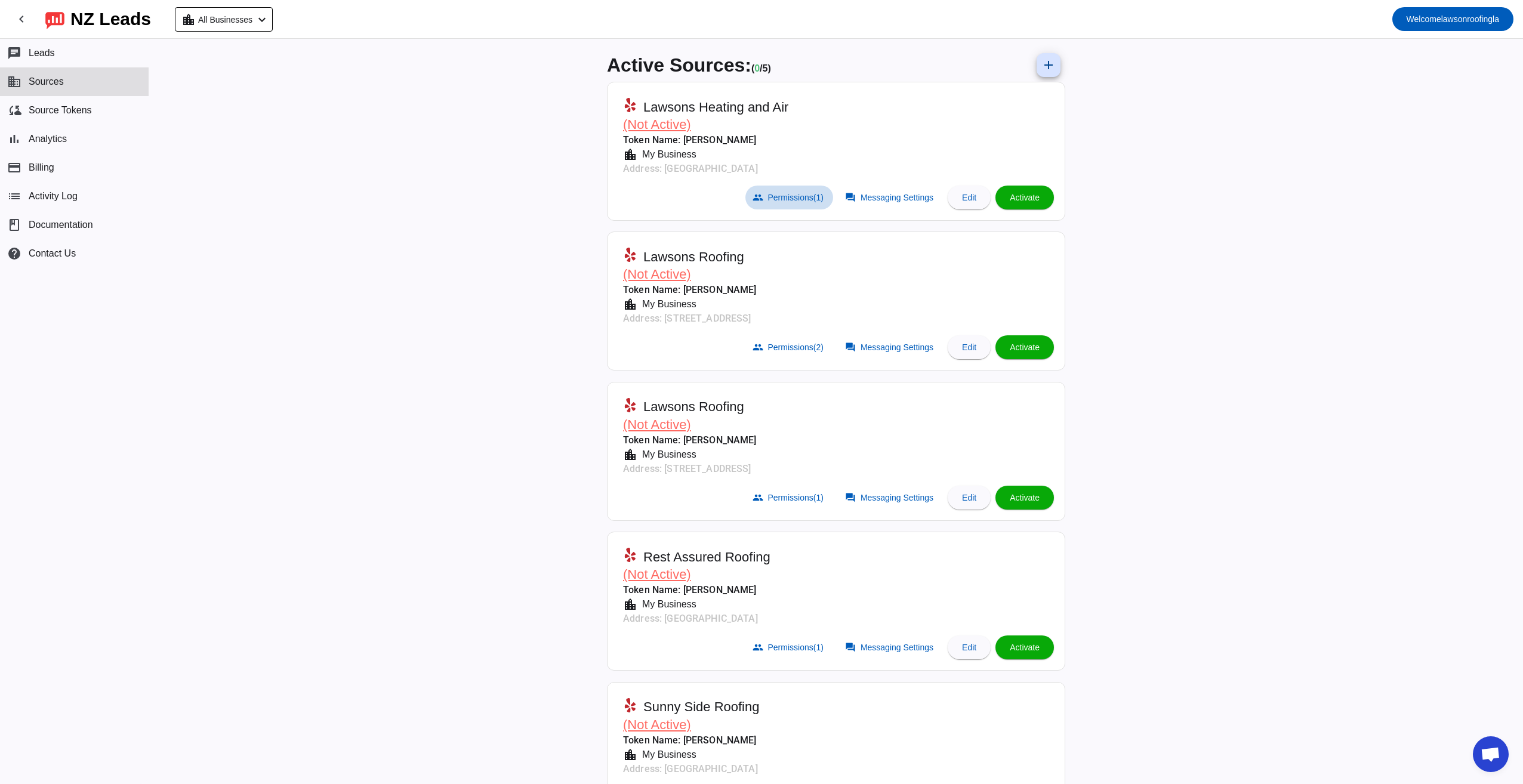
click at [785, 197] on span "Permissions (1)" at bounding box center [796, 197] width 55 height 9
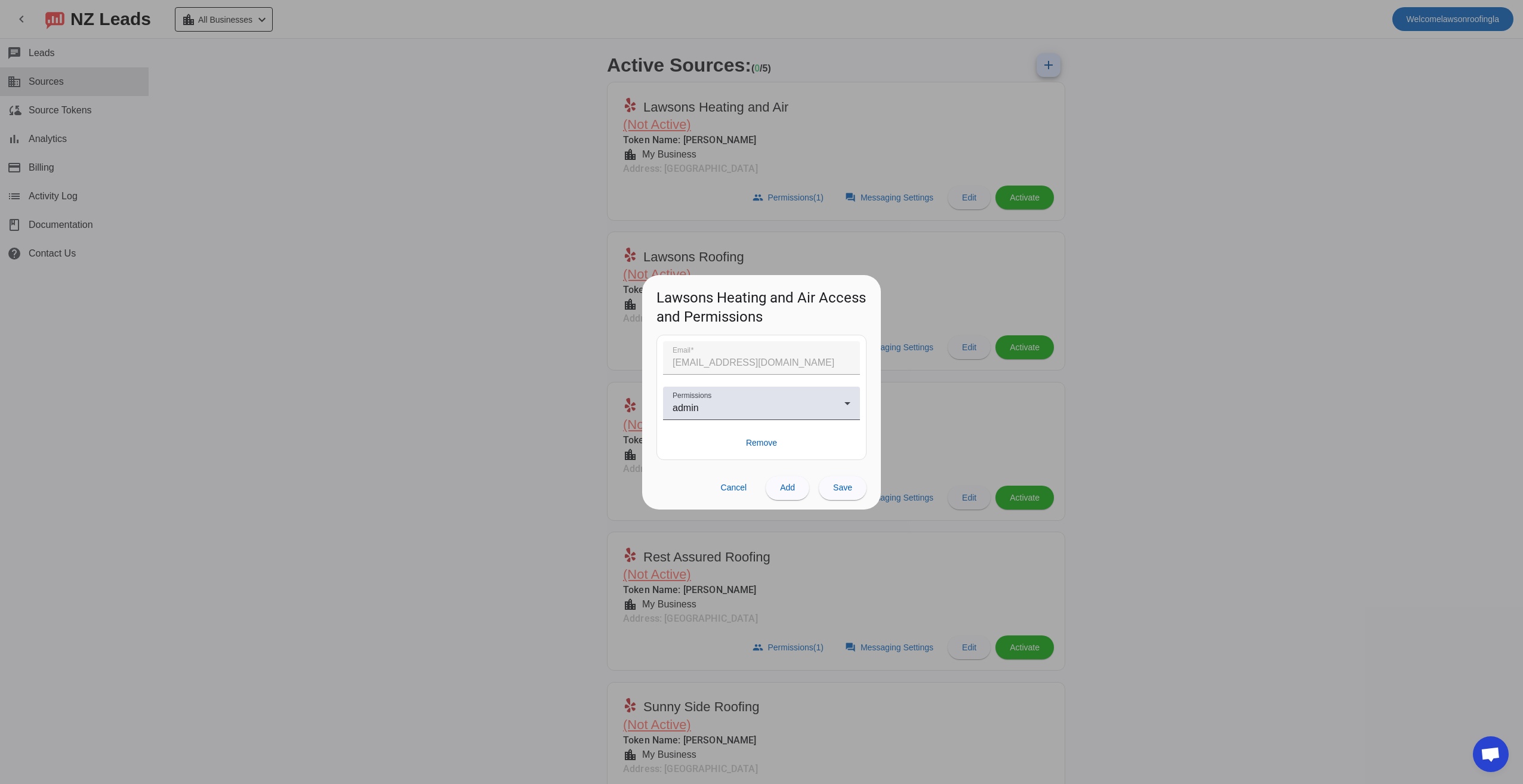
click at [449, 337] on div at bounding box center [761, 392] width 1523 height 784
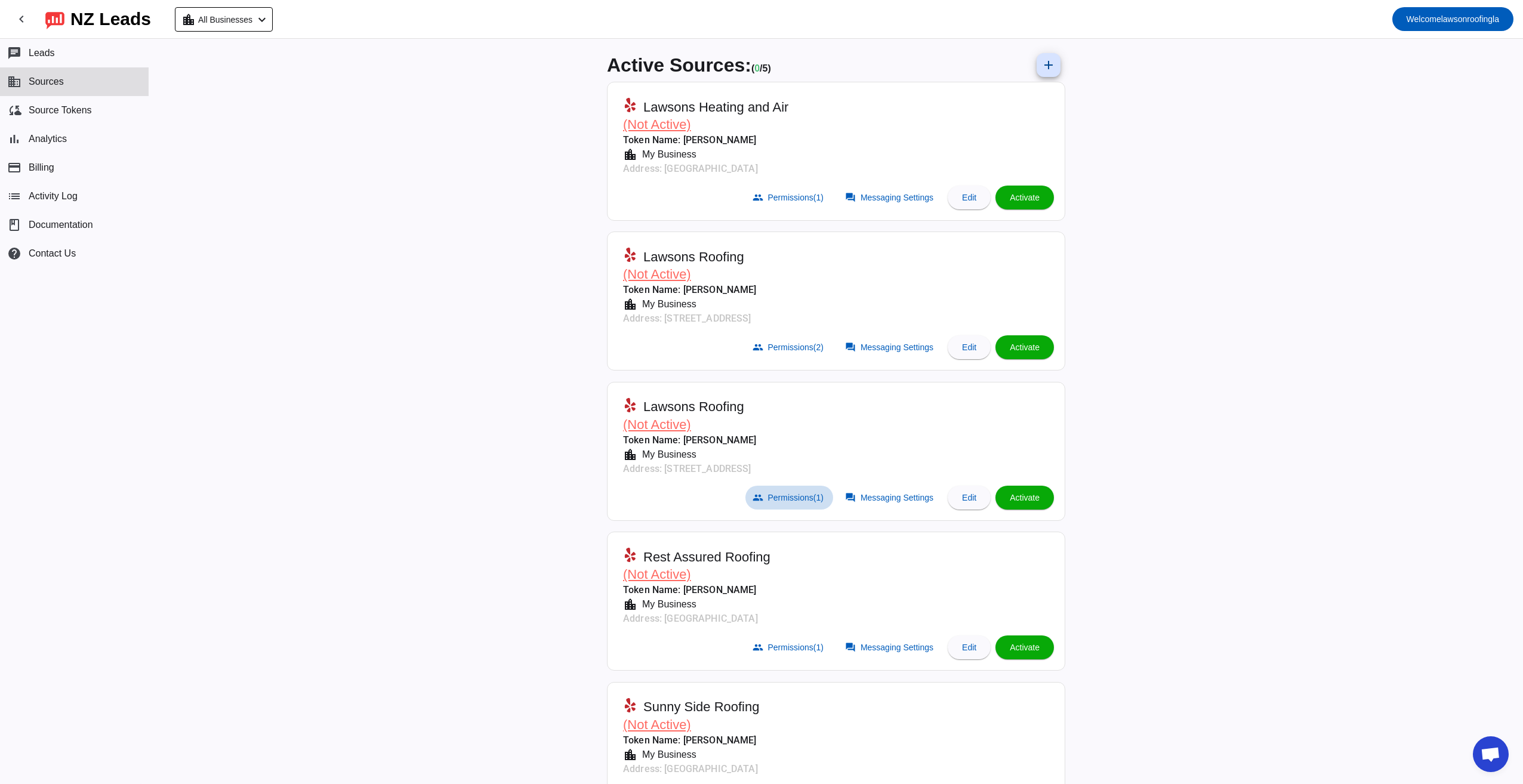
click at [781, 496] on span "Permissions (1)" at bounding box center [796, 497] width 55 height 9
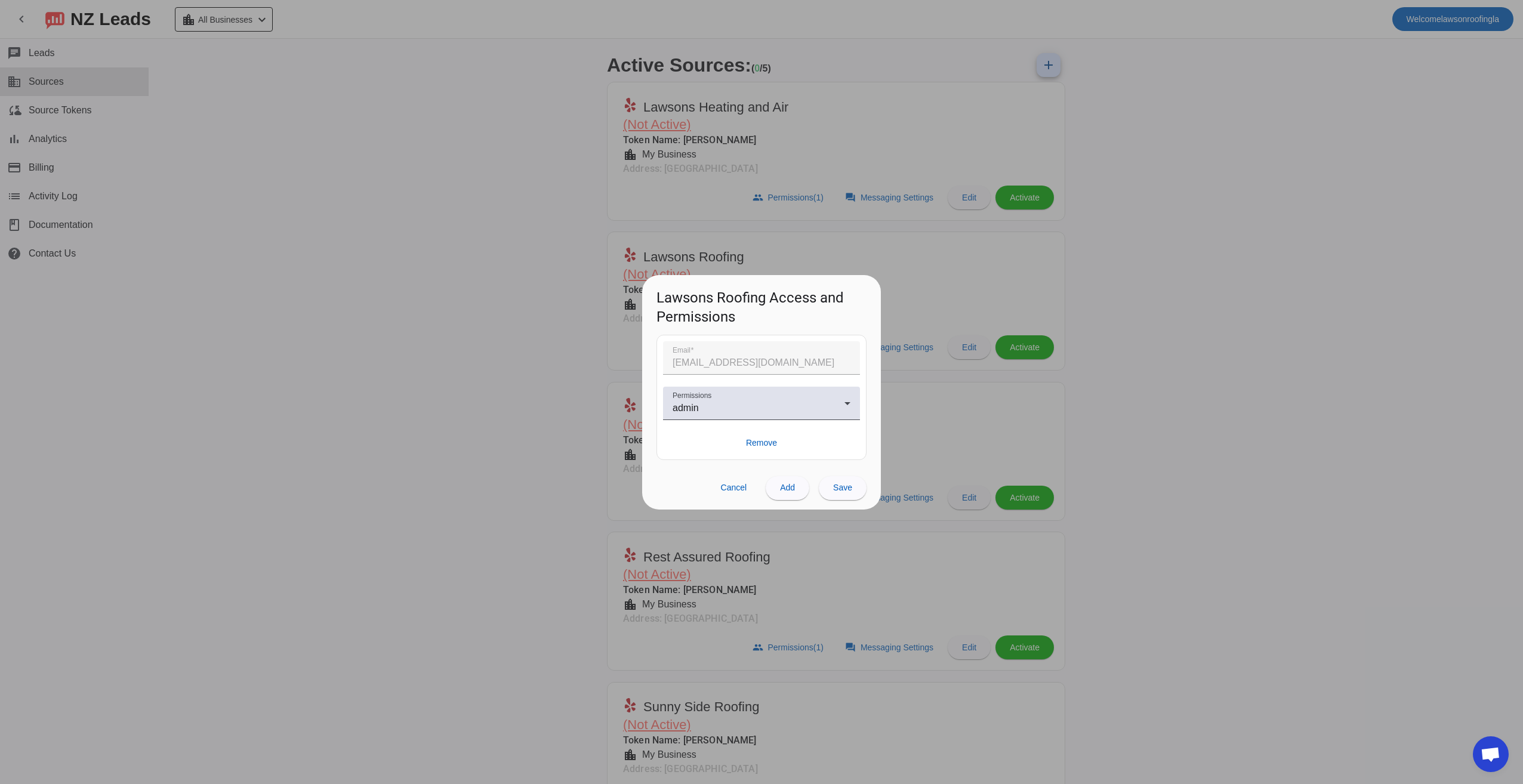
click at [727, 352] on mat-form-field "Email lawsonroofingla@gmail.com" at bounding box center [761, 364] width 197 height 46
click at [746, 351] on mat-form-field "Email lawsonroofingla@gmail.com" at bounding box center [761, 364] width 197 height 46
click at [792, 488] on span "Add" at bounding box center [788, 487] width 15 height 9
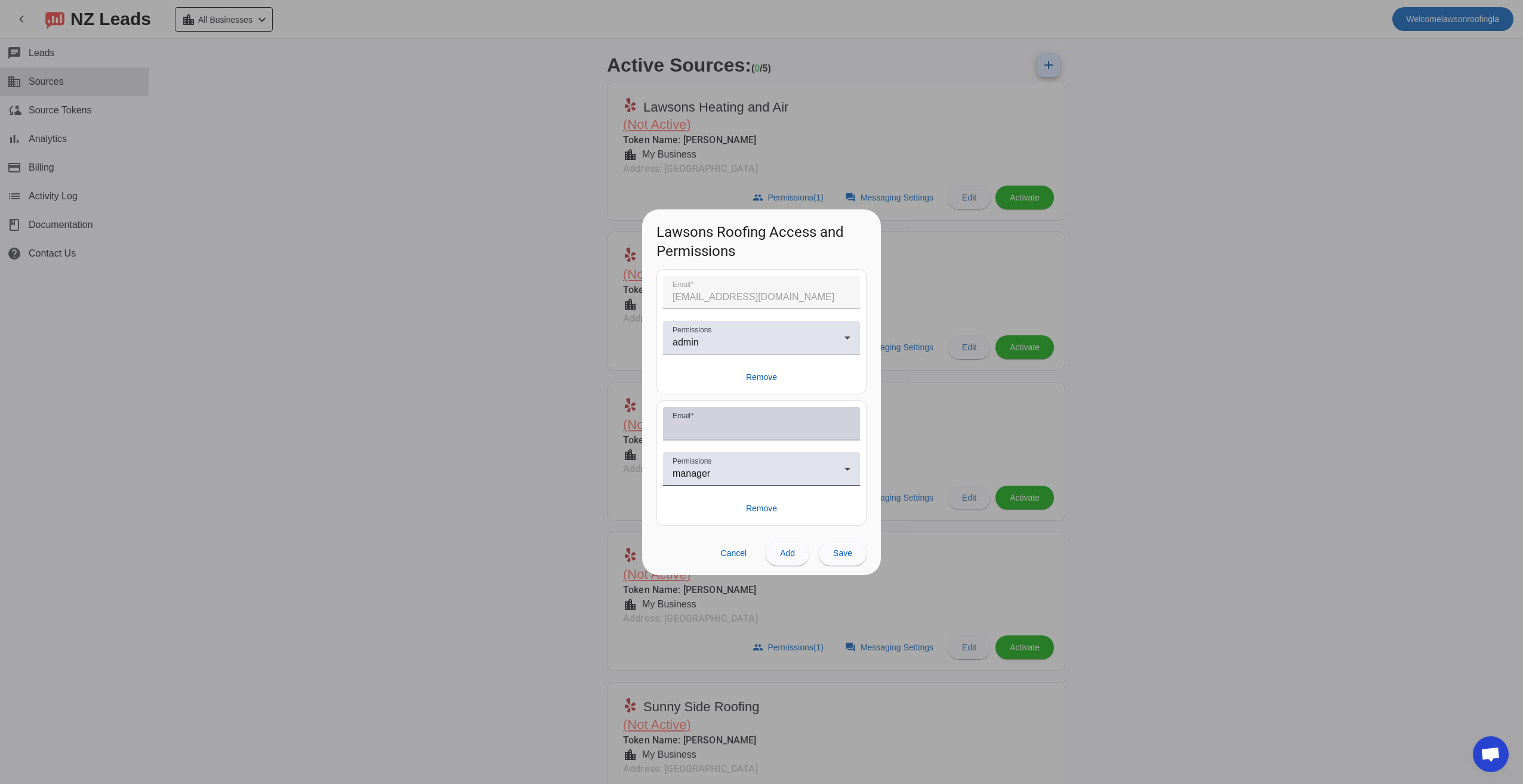
click at [721, 420] on div "Email" at bounding box center [761, 424] width 177 height 34
click at [830, 467] on div "manager" at bounding box center [758, 473] width 172 height 14
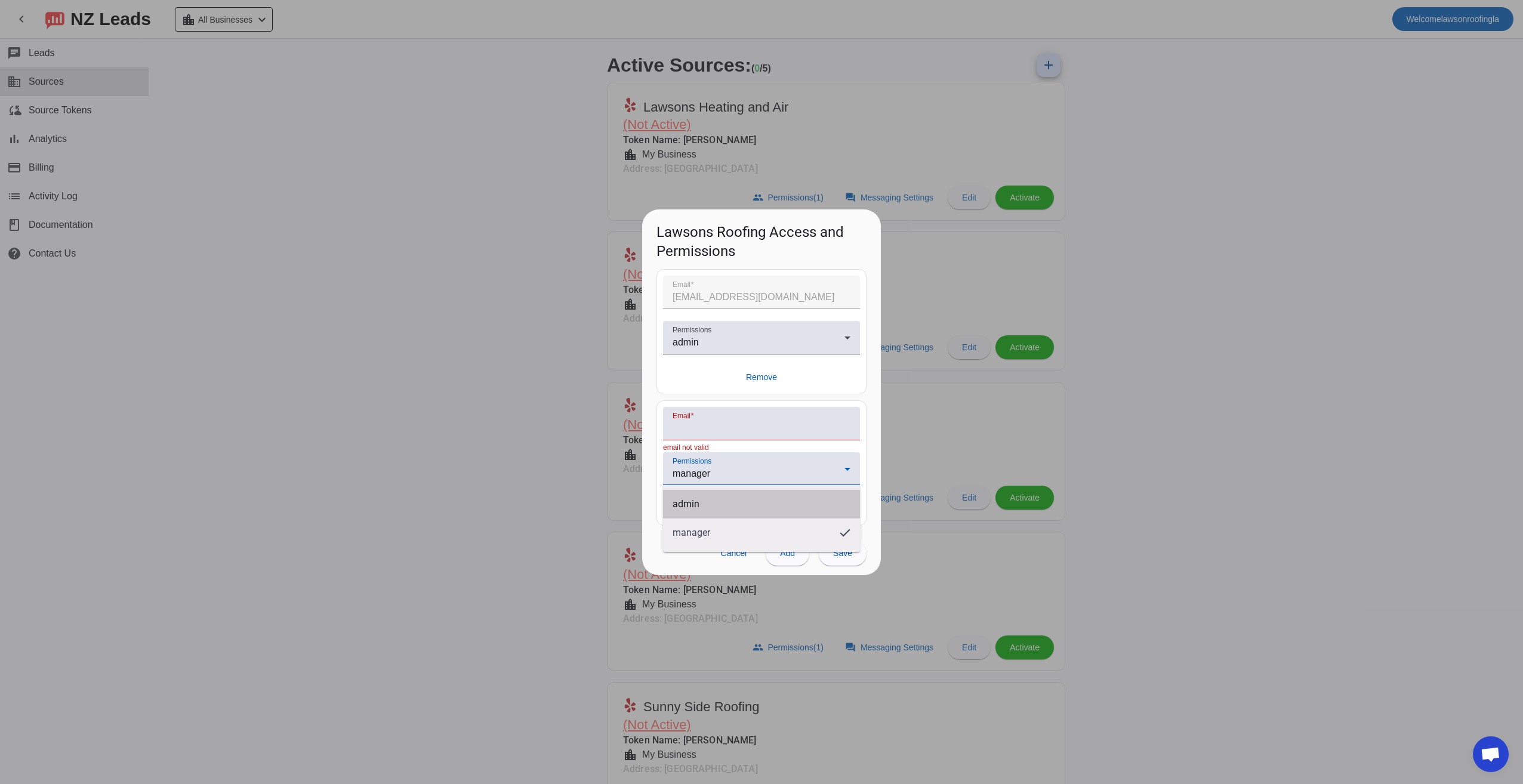
click at [796, 508] on mat-option "admin" at bounding box center [762, 504] width 198 height 29
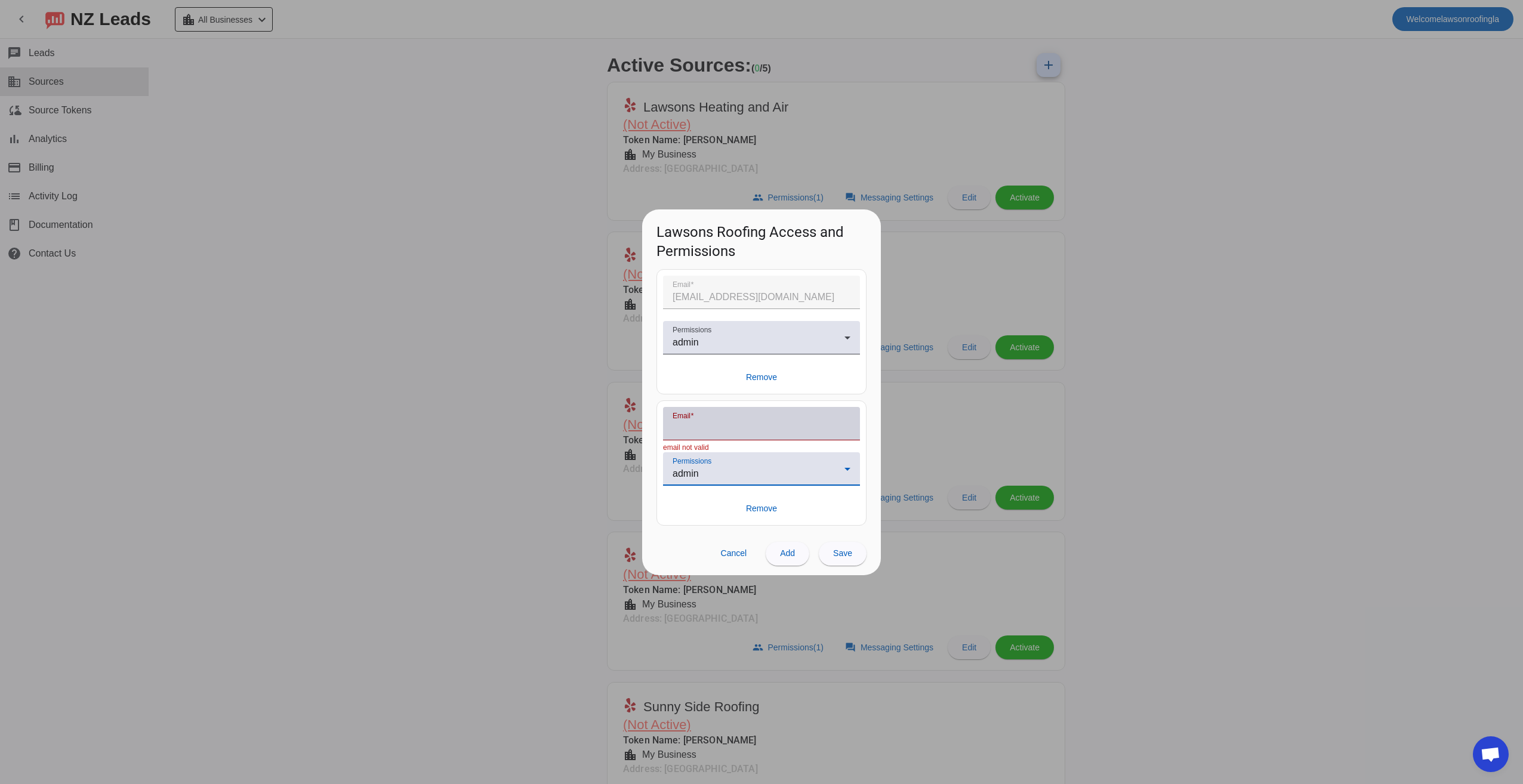
click at [693, 425] on input "Email" at bounding box center [761, 427] width 177 height 14
type input "manovaofficial@gmail.com"
click at [800, 553] on span at bounding box center [787, 553] width 44 height 29
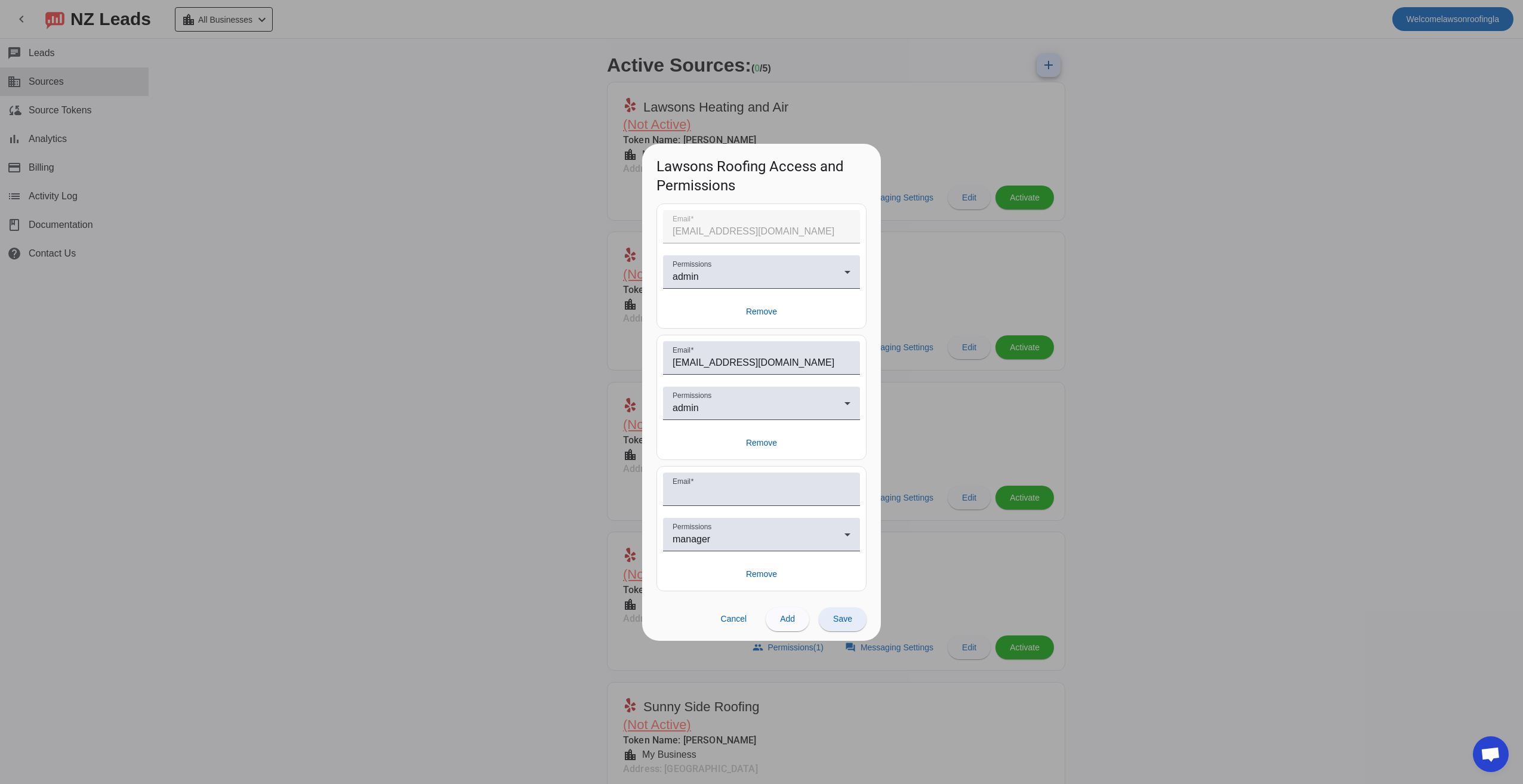
click at [842, 617] on span "Save" at bounding box center [842, 619] width 19 height 9
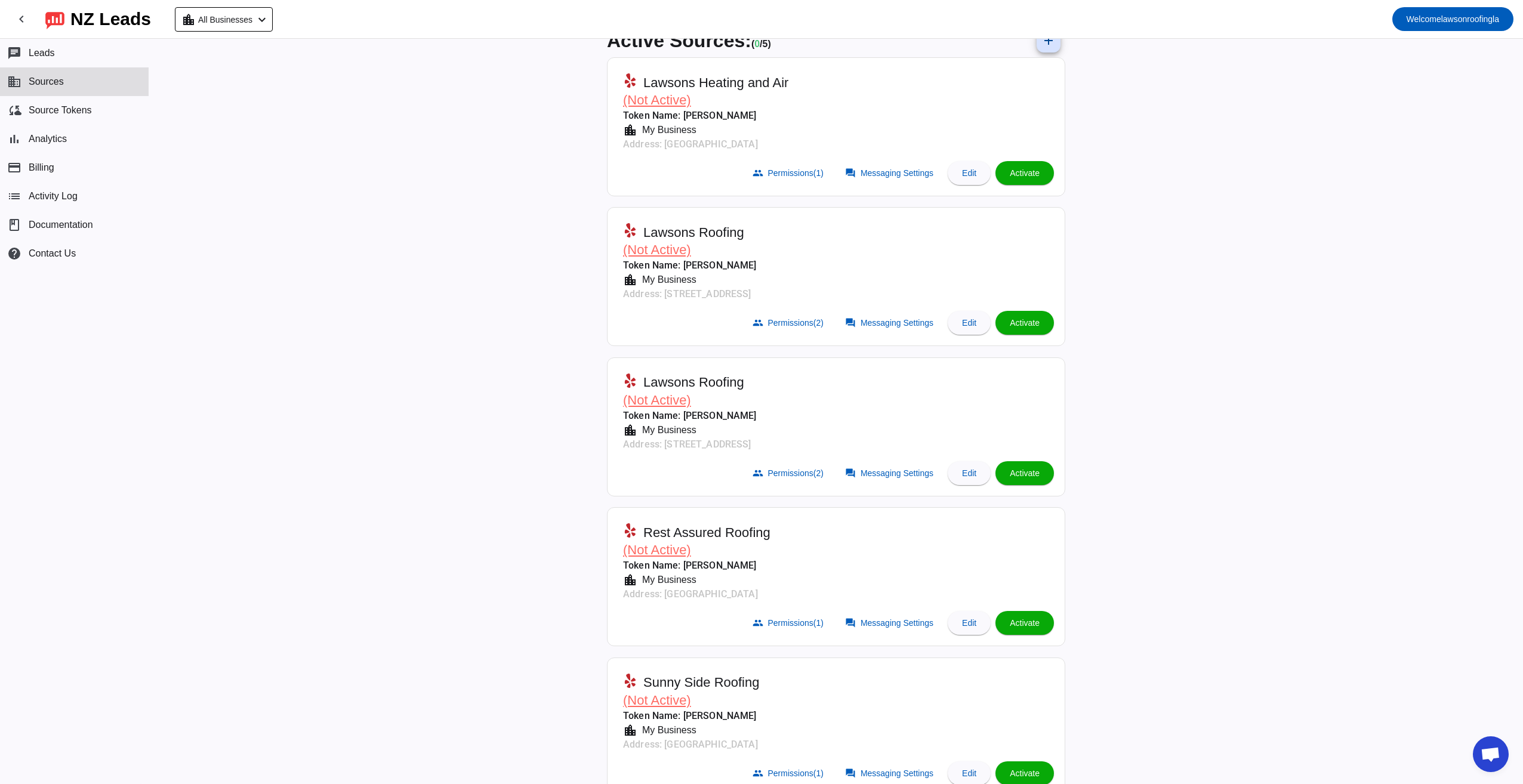
scroll to position [44, 0]
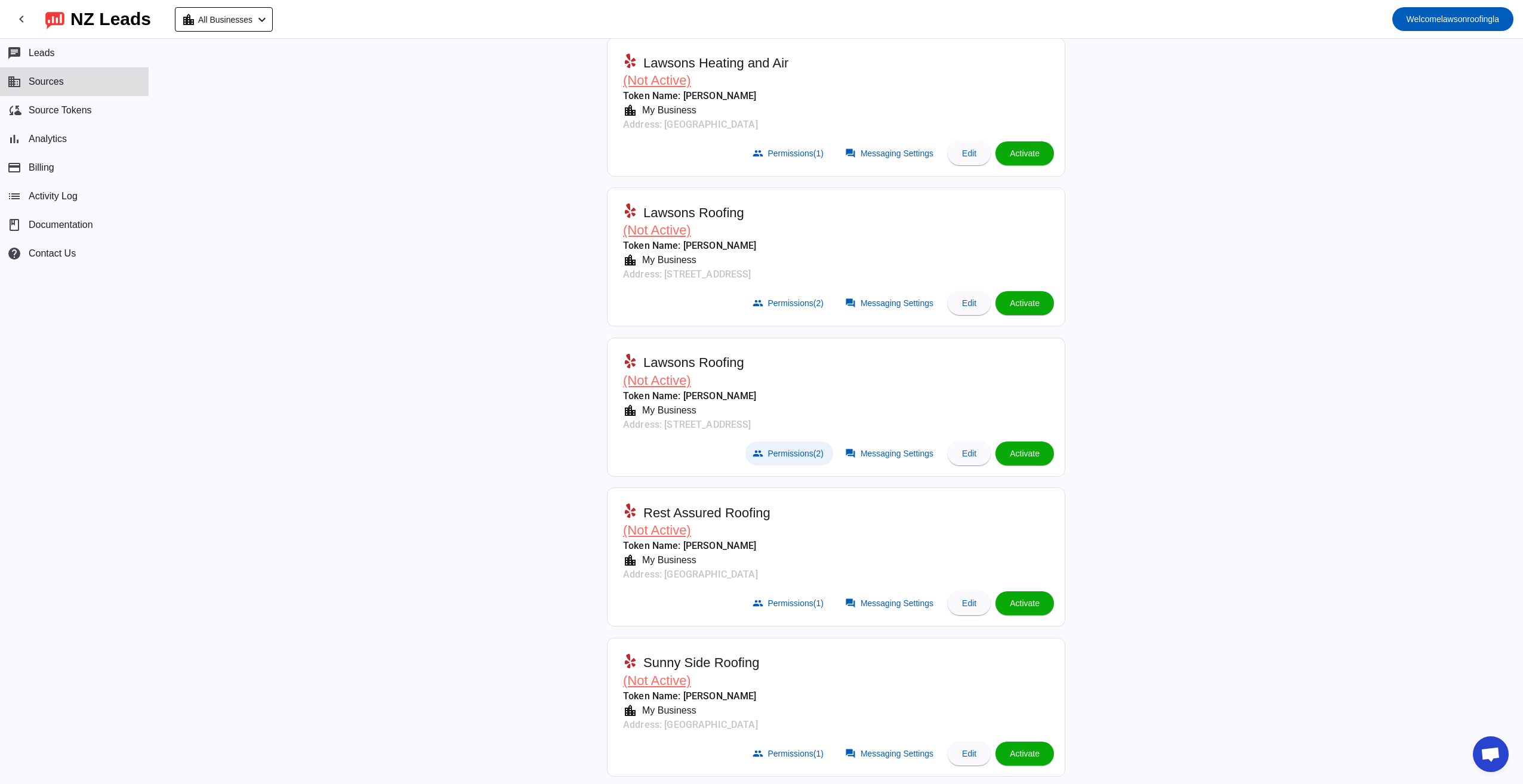
click at [788, 452] on span "Permissions (2)" at bounding box center [796, 454] width 55 height 9
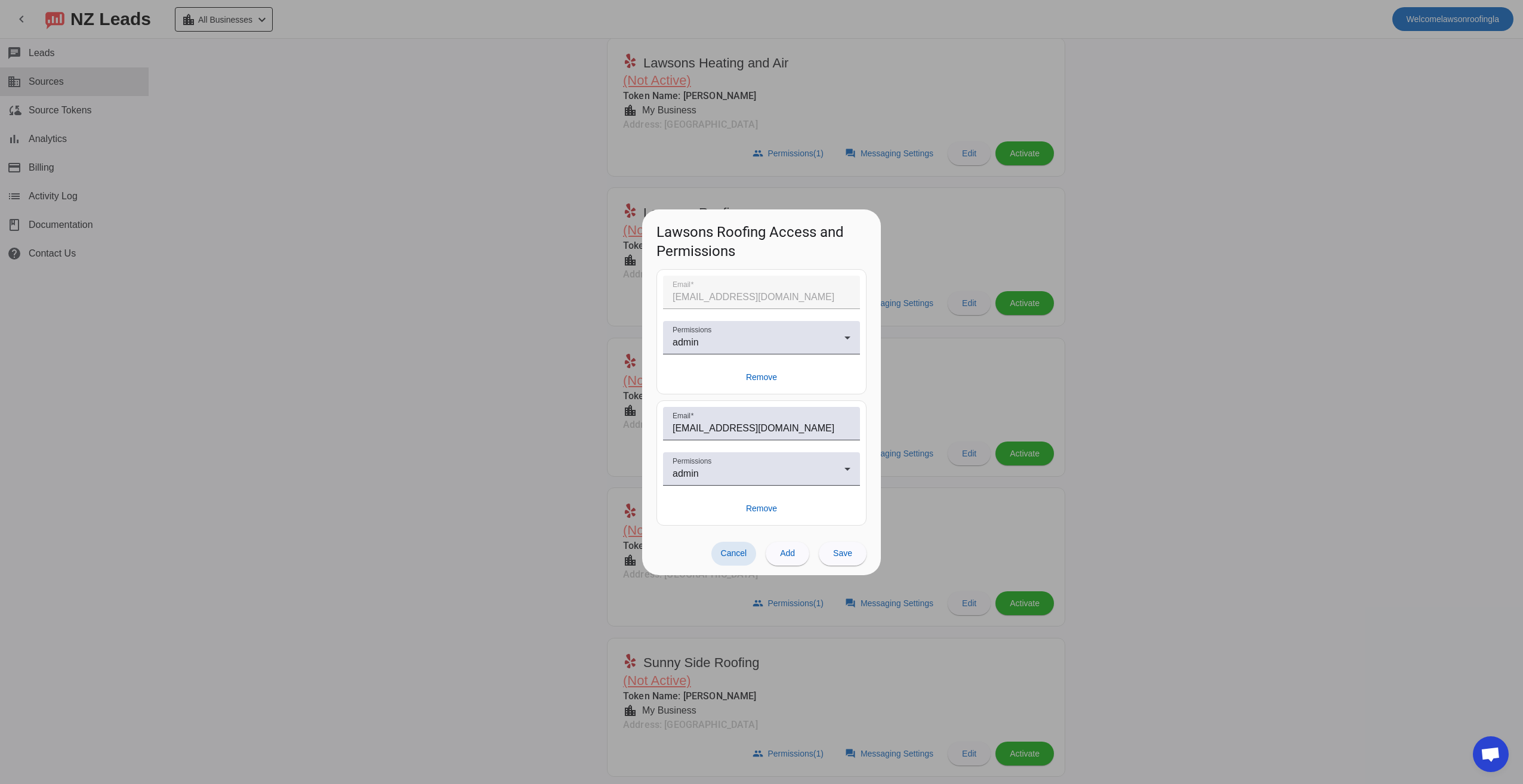
click at [480, 449] on div at bounding box center [761, 392] width 1523 height 784
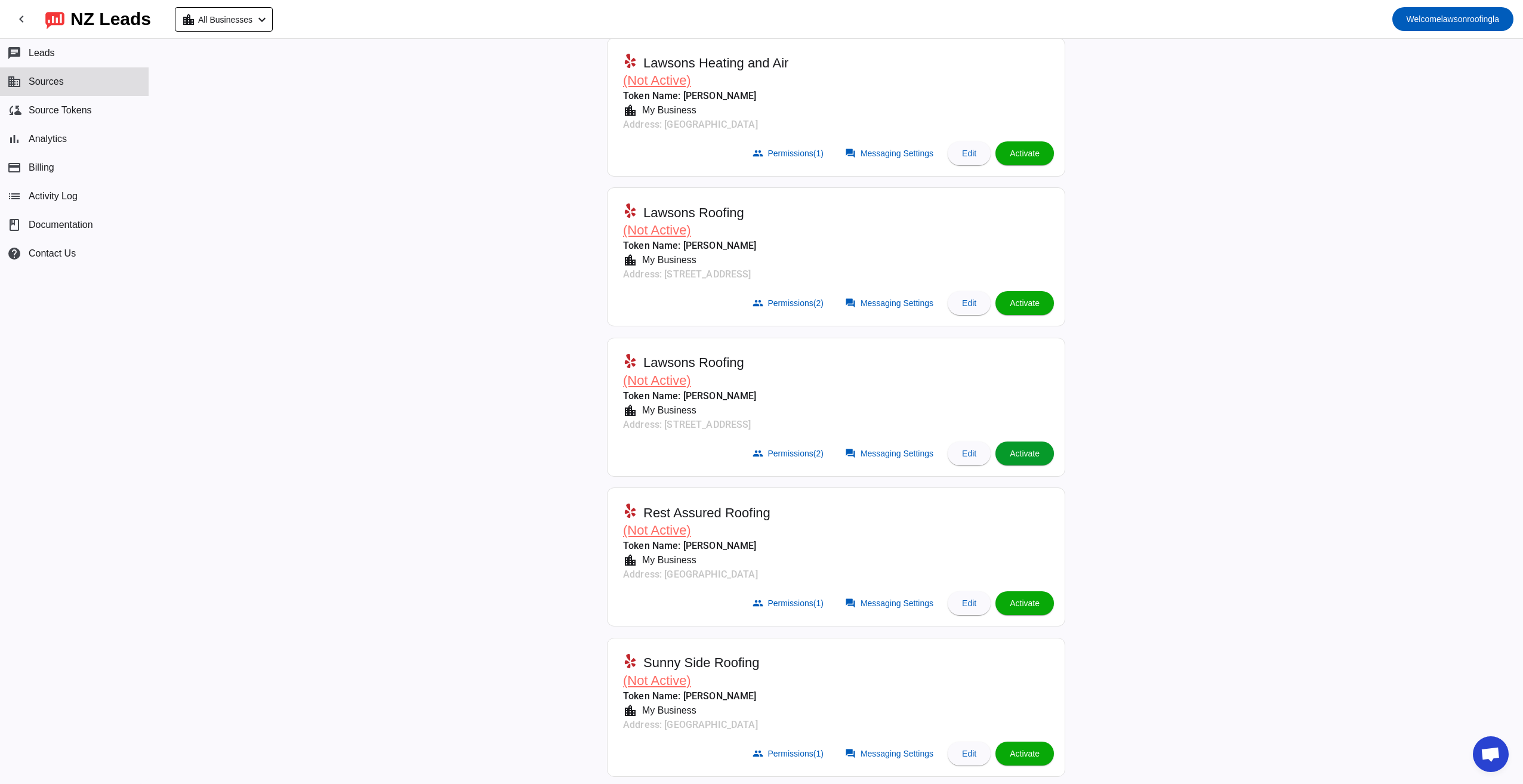
click at [1016, 450] on span "Activate" at bounding box center [1025, 454] width 30 height 9
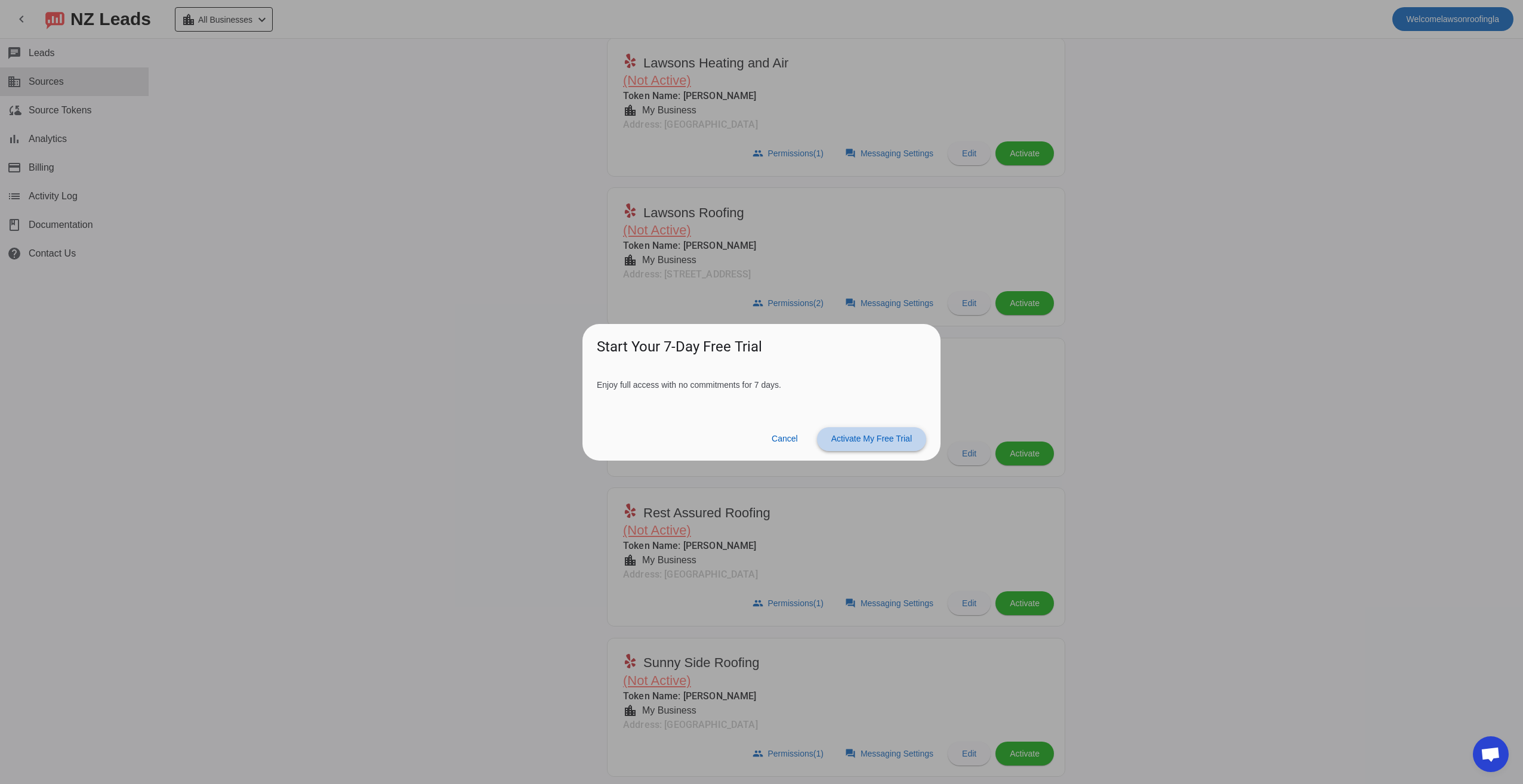
click at [874, 439] on span "Activate My Free Trial" at bounding box center [871, 439] width 80 height 9
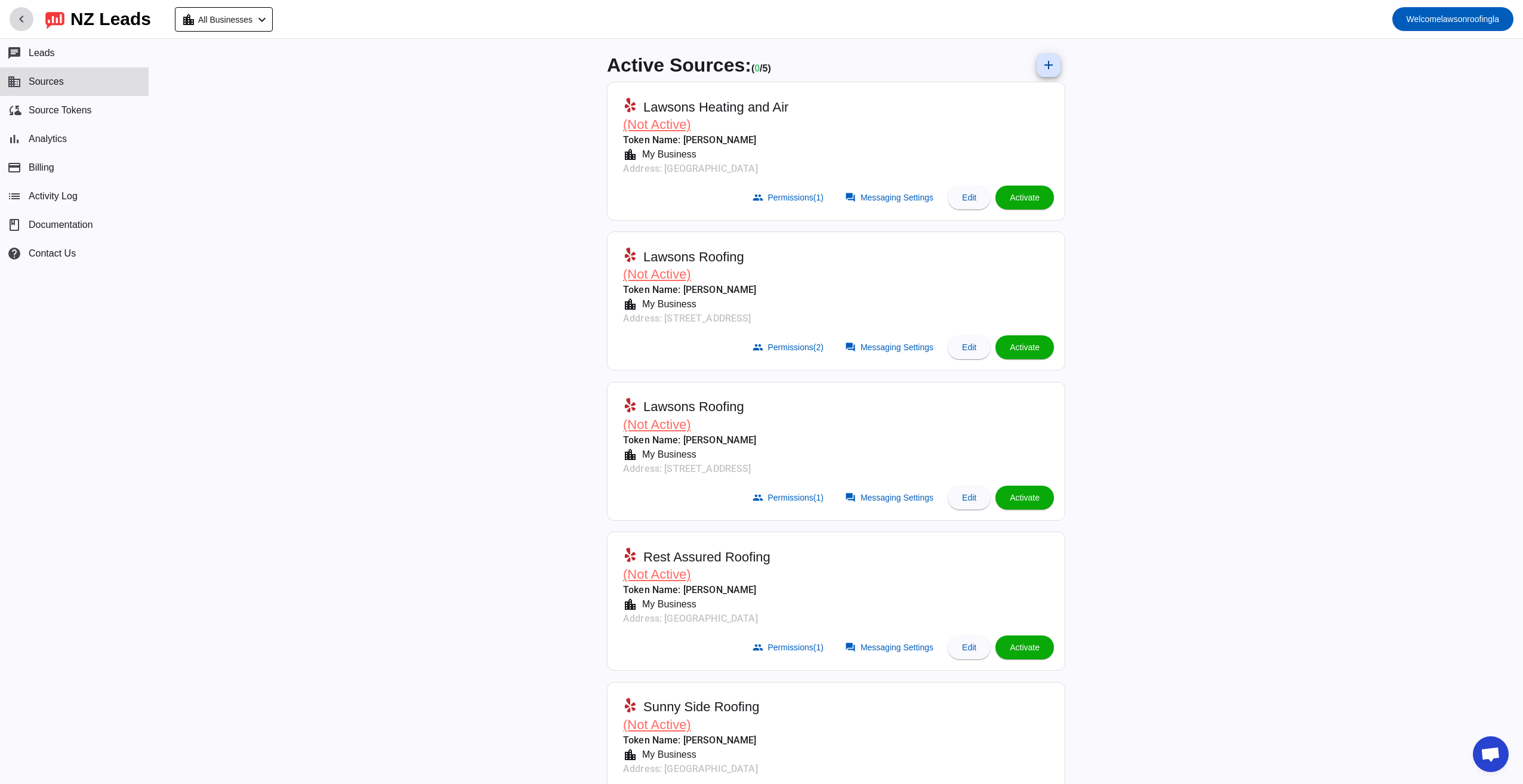
click at [24, 18] on mat-icon "chevron_left" at bounding box center [21, 19] width 14 height 14
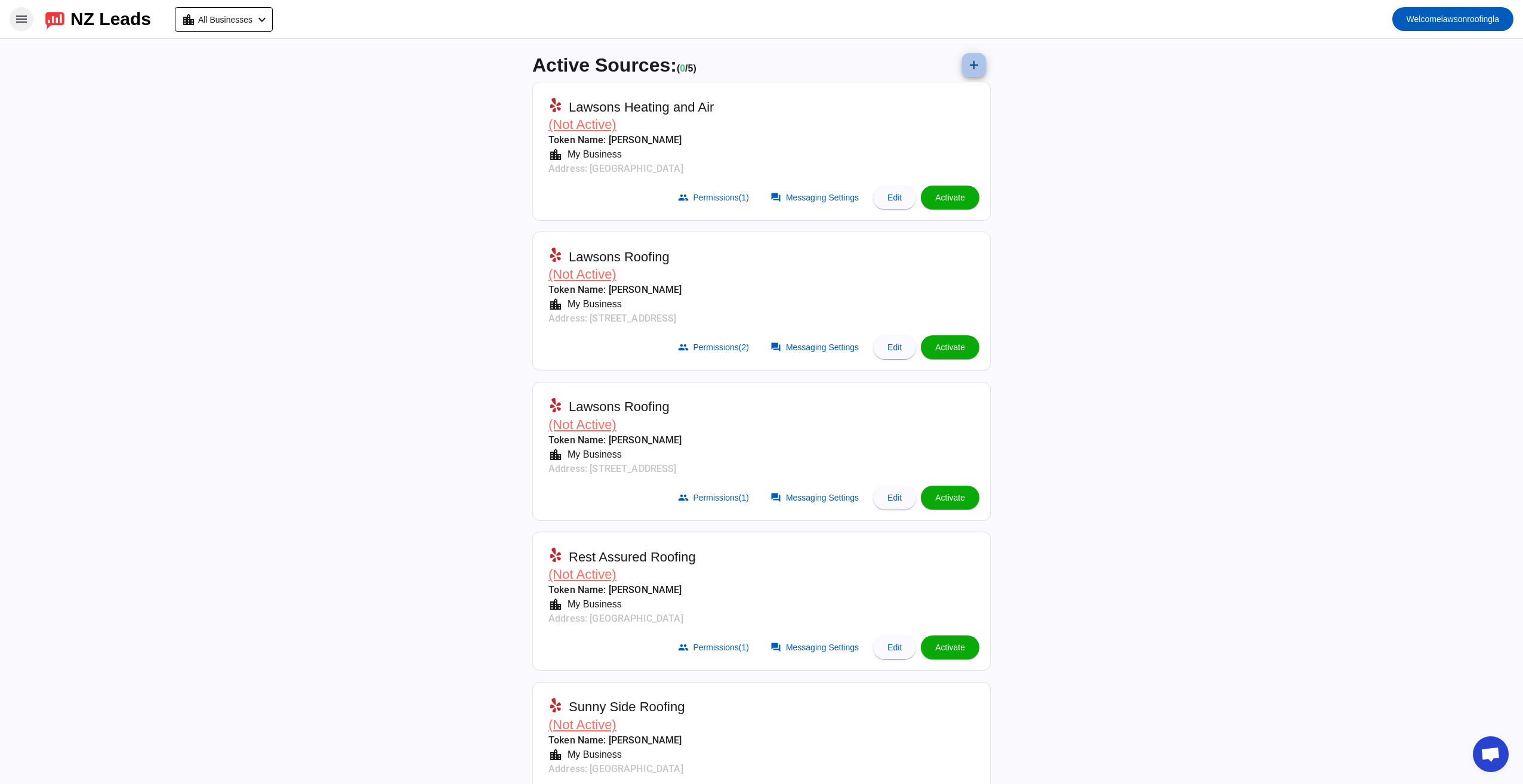
click at [969, 61] on mat-icon "add" at bounding box center [974, 64] width 14 height 14
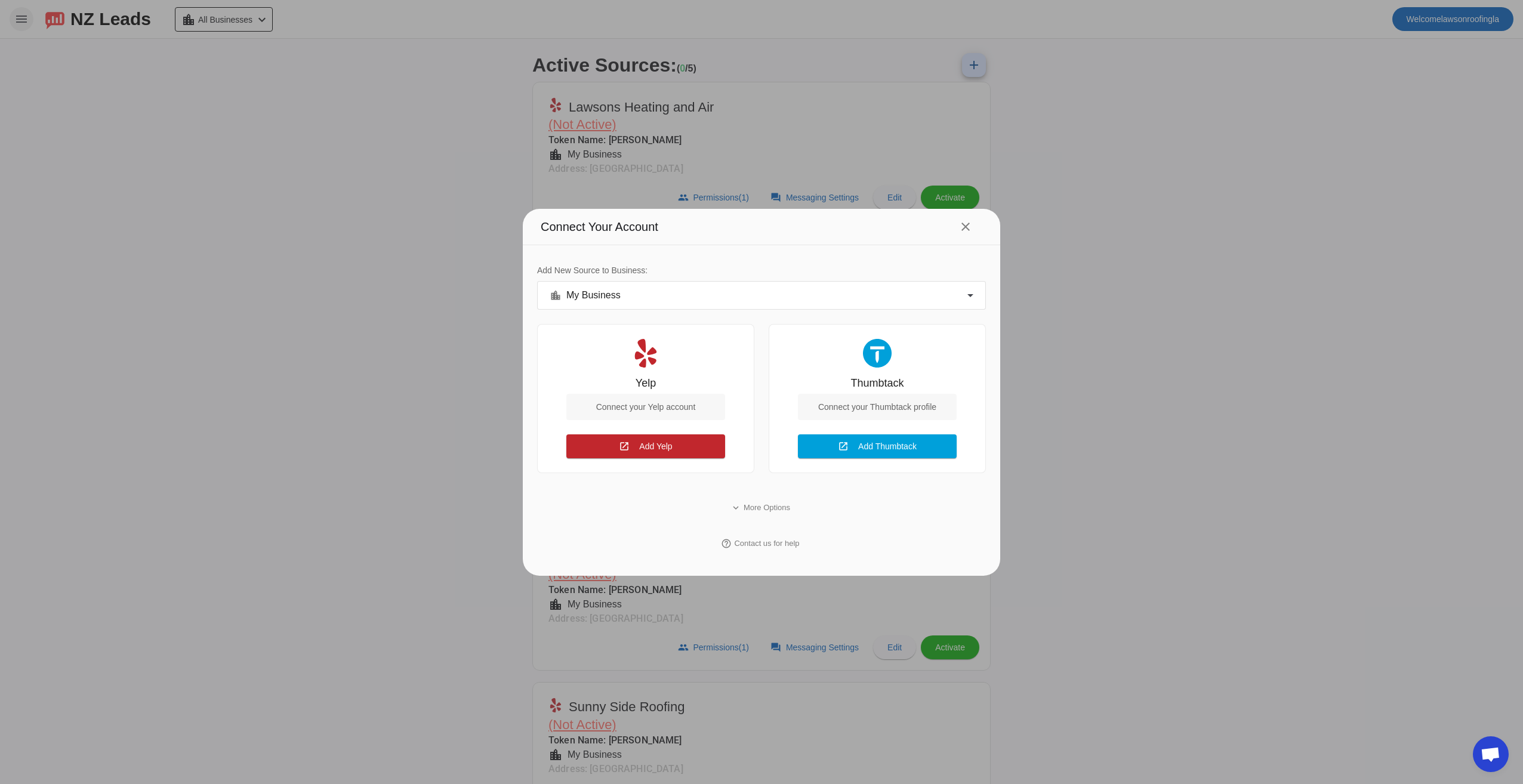
click at [967, 296] on icon at bounding box center [970, 295] width 14 height 14
click at [967, 296] on div at bounding box center [761, 392] width 1523 height 784
click at [966, 225] on mat-icon "close" at bounding box center [966, 226] width 14 height 14
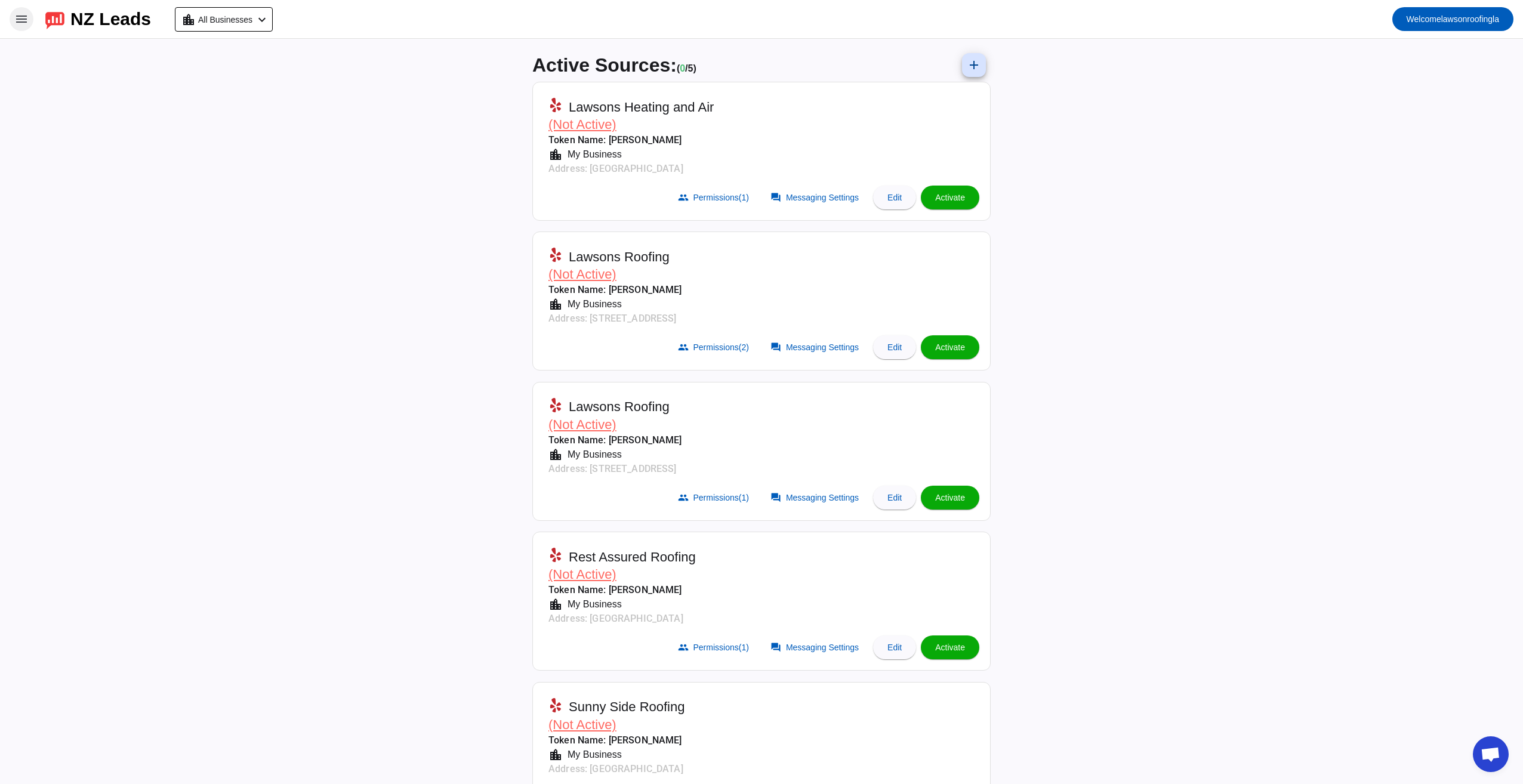
click at [62, 17] on img at bounding box center [55, 20] width 19 height 21
click at [16, 12] on mat-icon "menu" at bounding box center [21, 19] width 14 height 14
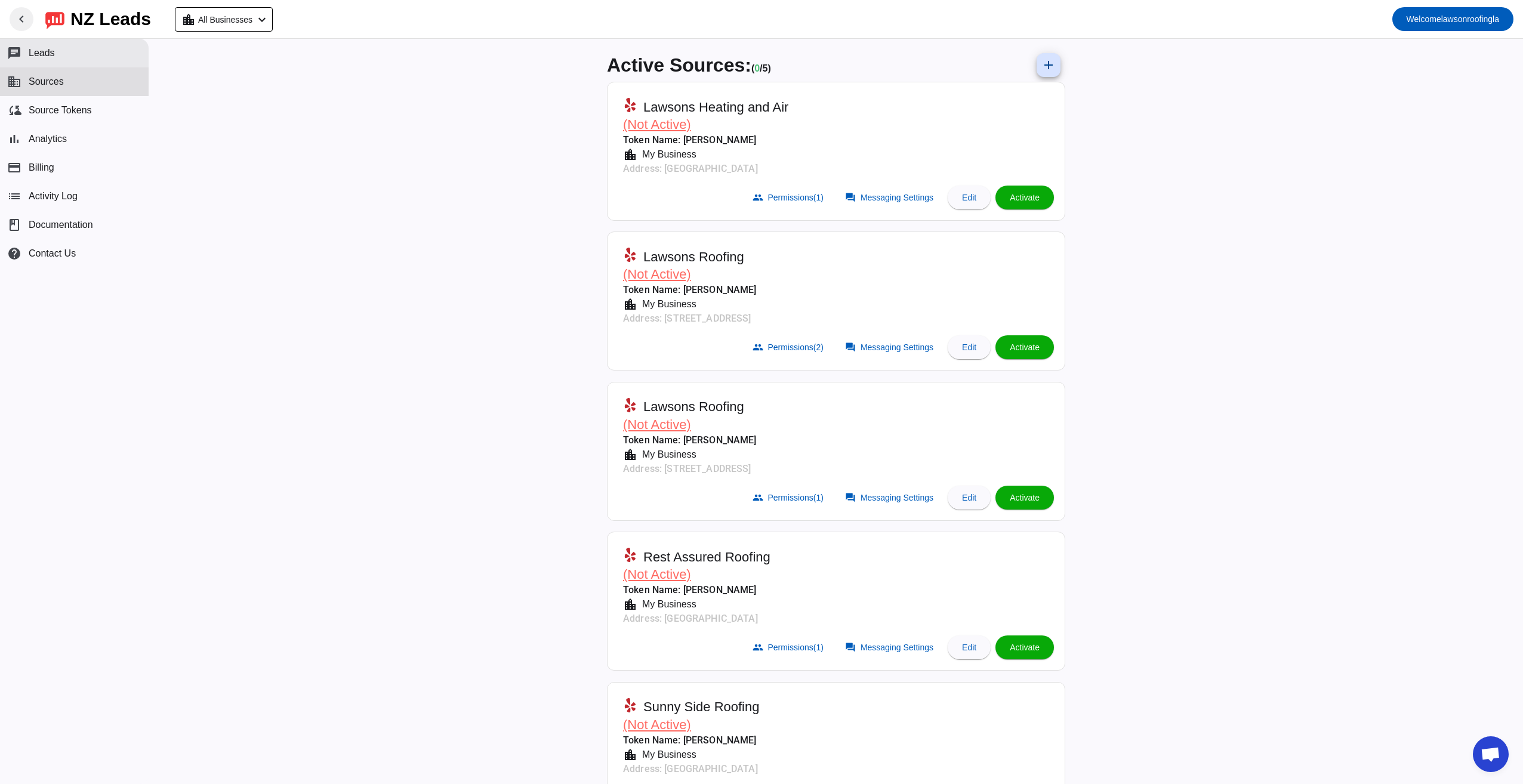
click at [61, 54] on button "chat Leads" at bounding box center [74, 53] width 148 height 29
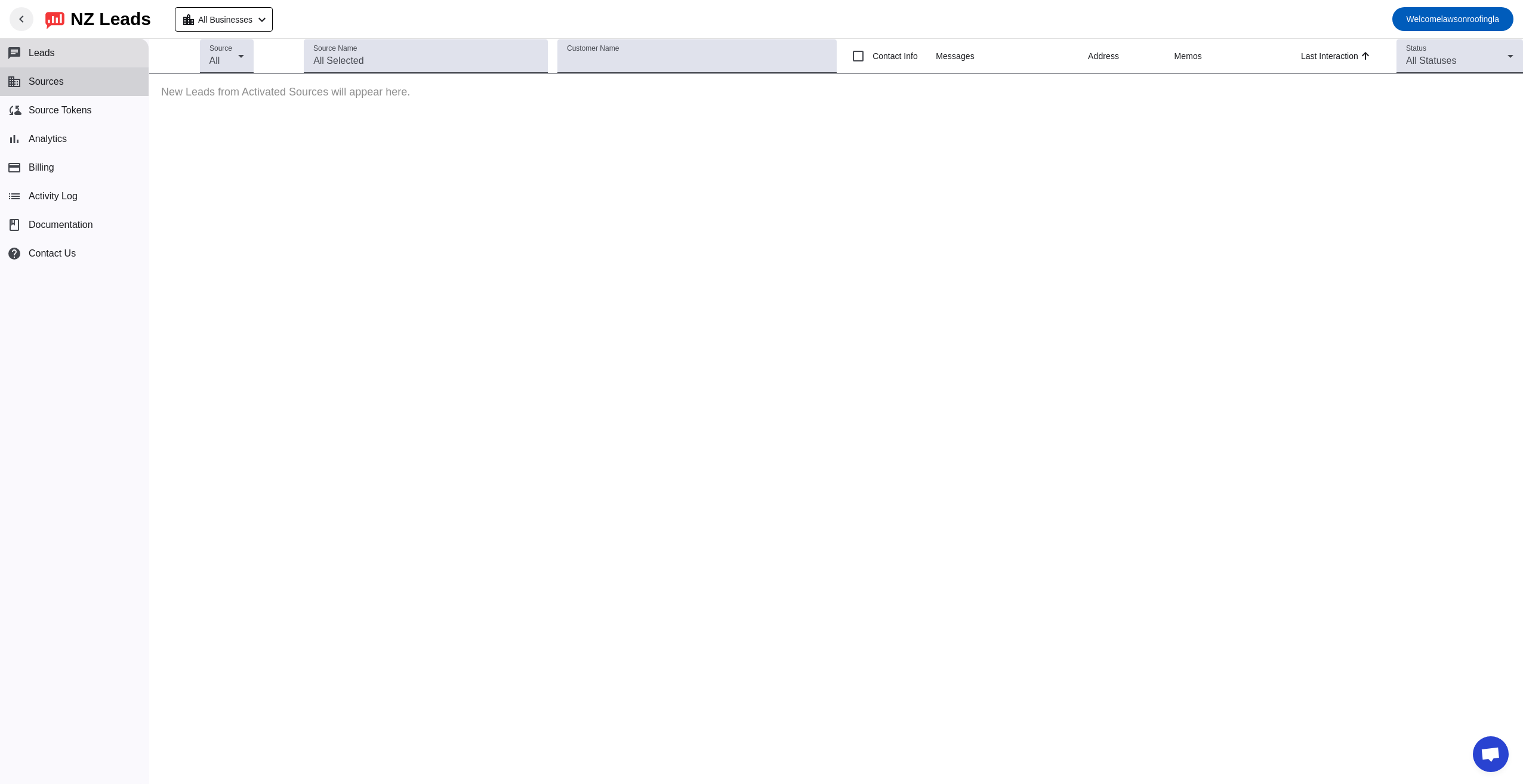
click at [35, 81] on span "Sources" at bounding box center [47, 82] width 35 height 11
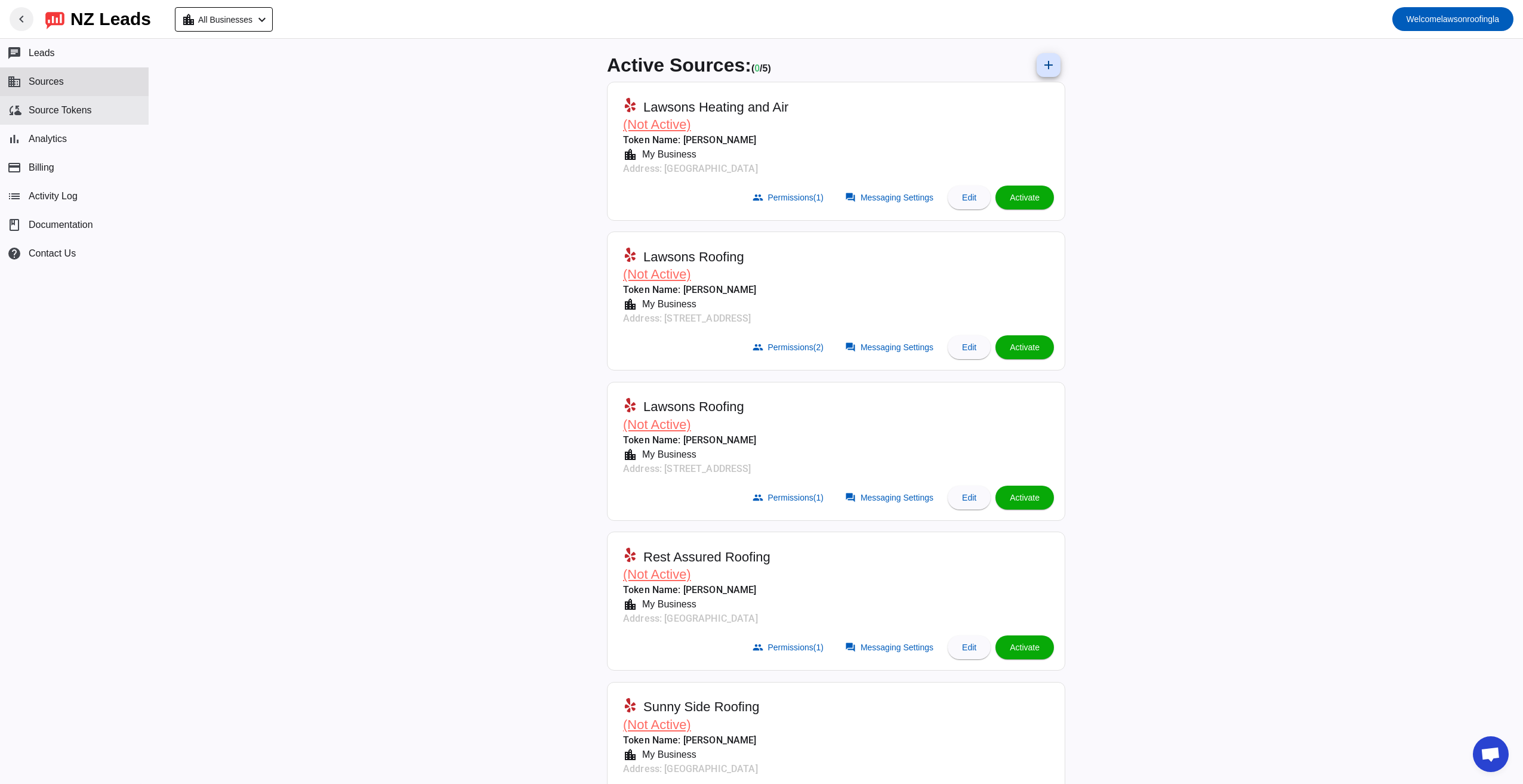
click at [74, 117] on button "cloud_sync Source Tokens" at bounding box center [74, 110] width 148 height 29
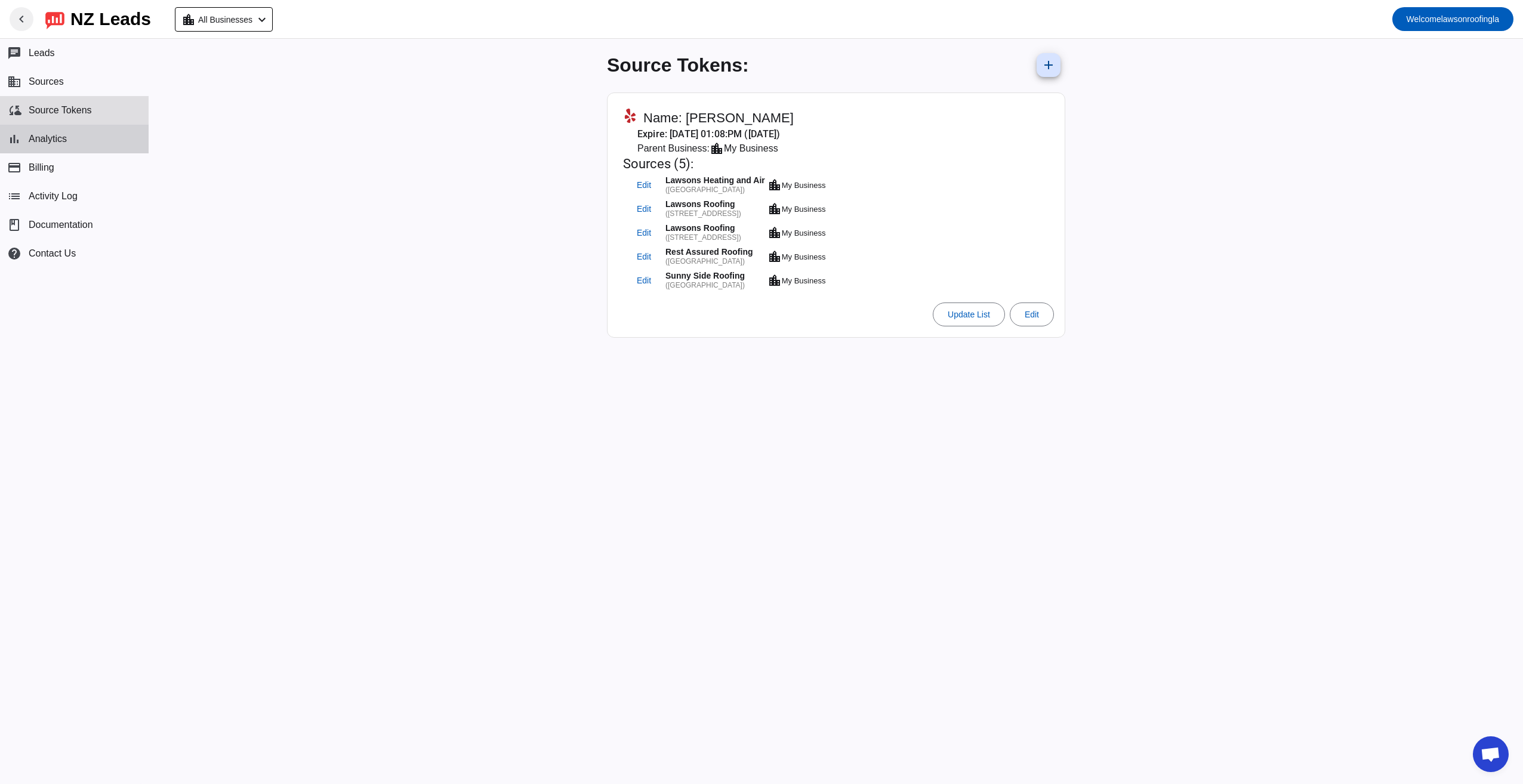
click at [89, 145] on button "bar_chart Analytics" at bounding box center [74, 139] width 148 height 29
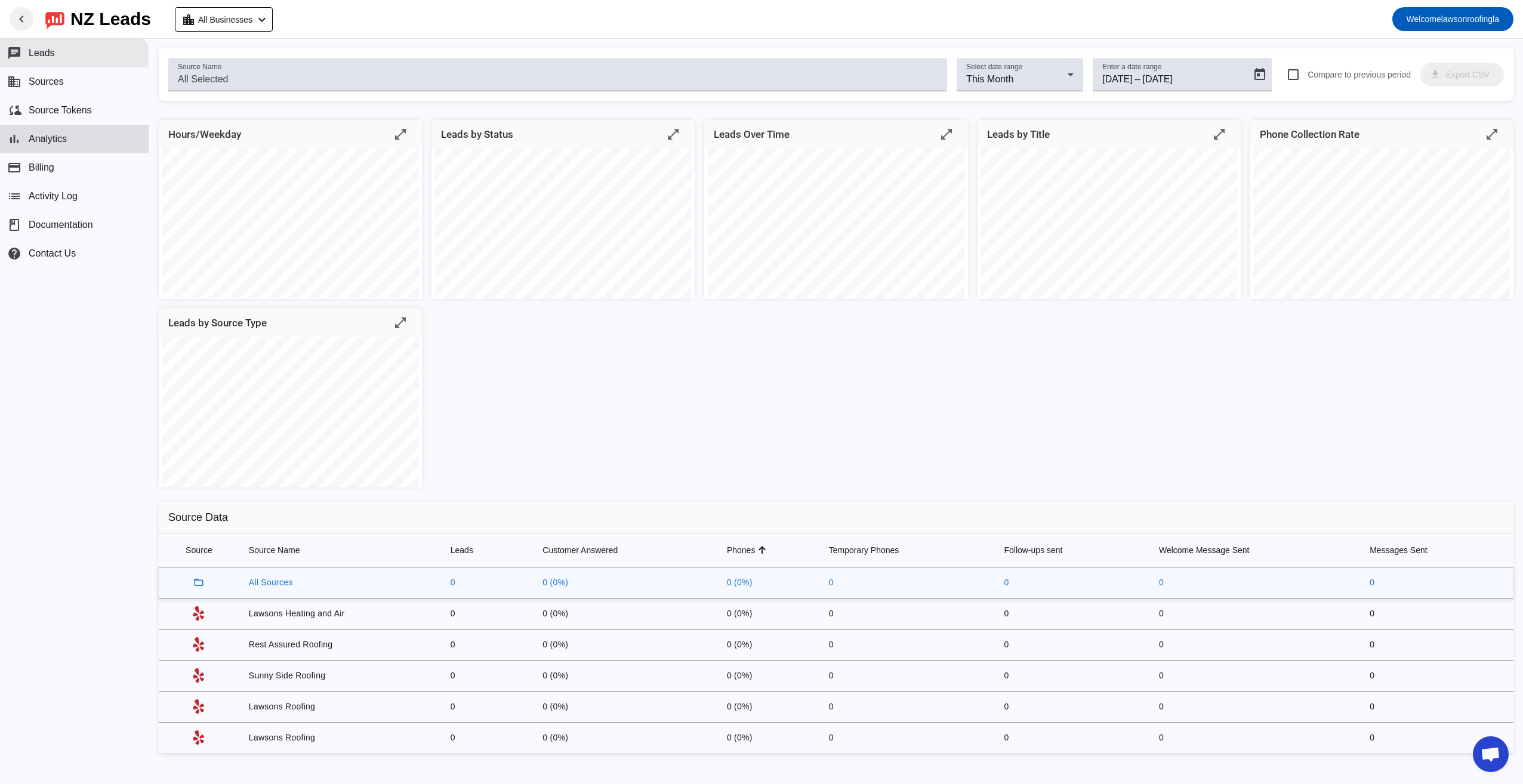
click at [69, 52] on button "chat Leads" at bounding box center [74, 53] width 148 height 29
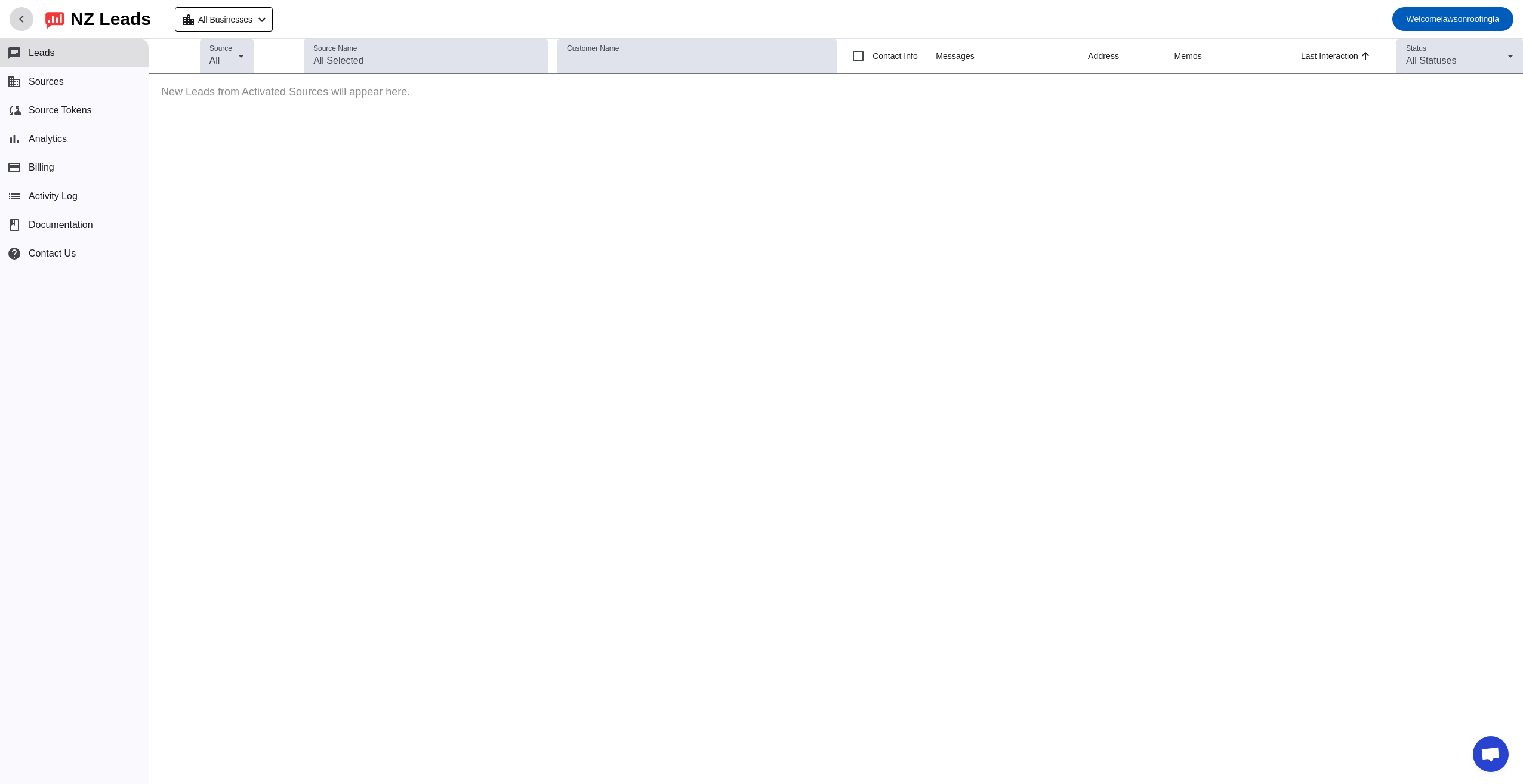
click at [25, 14] on mat-icon "chevron_left" at bounding box center [21, 19] width 14 height 14
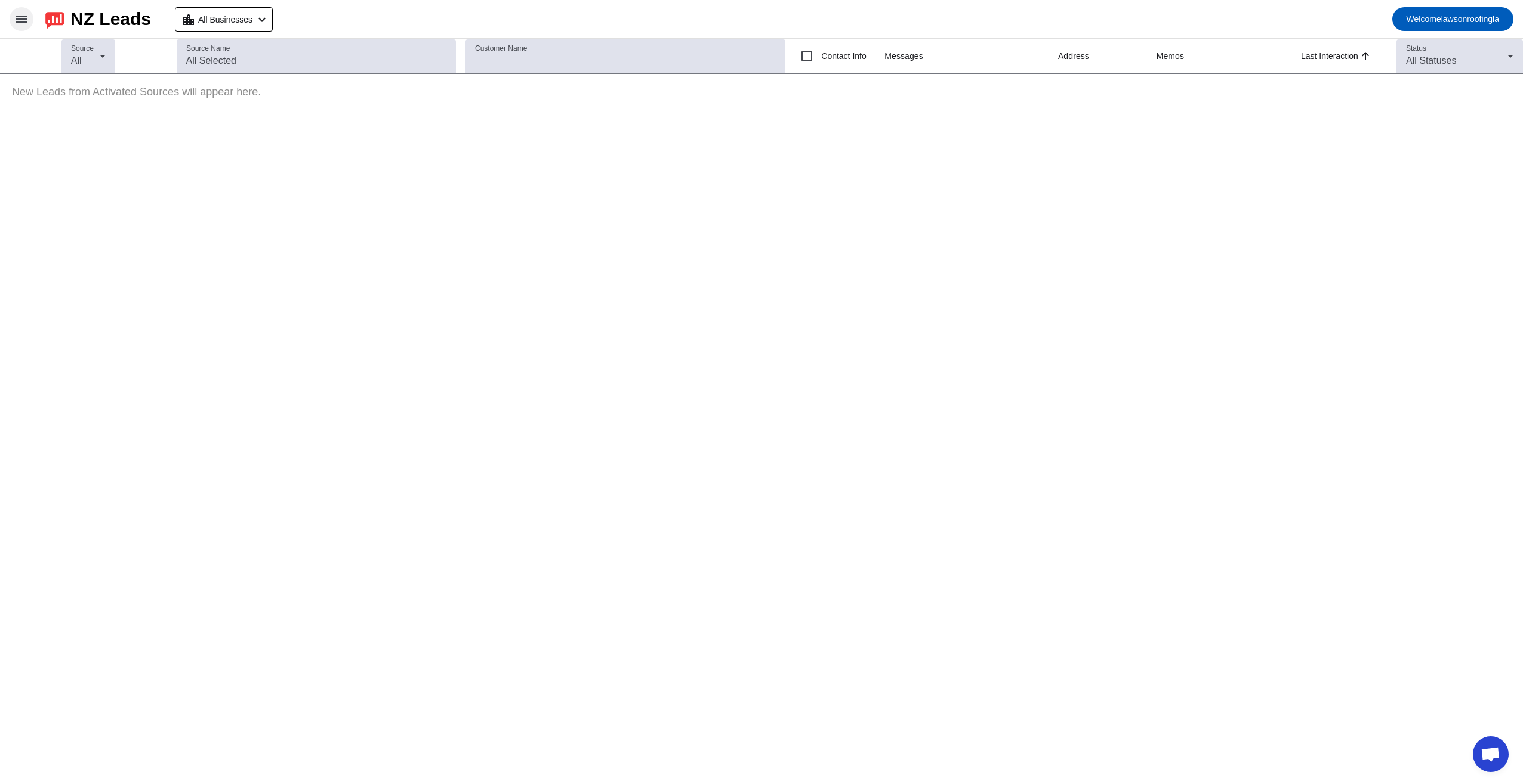
click at [25, 14] on mat-icon "menu" at bounding box center [21, 19] width 14 height 14
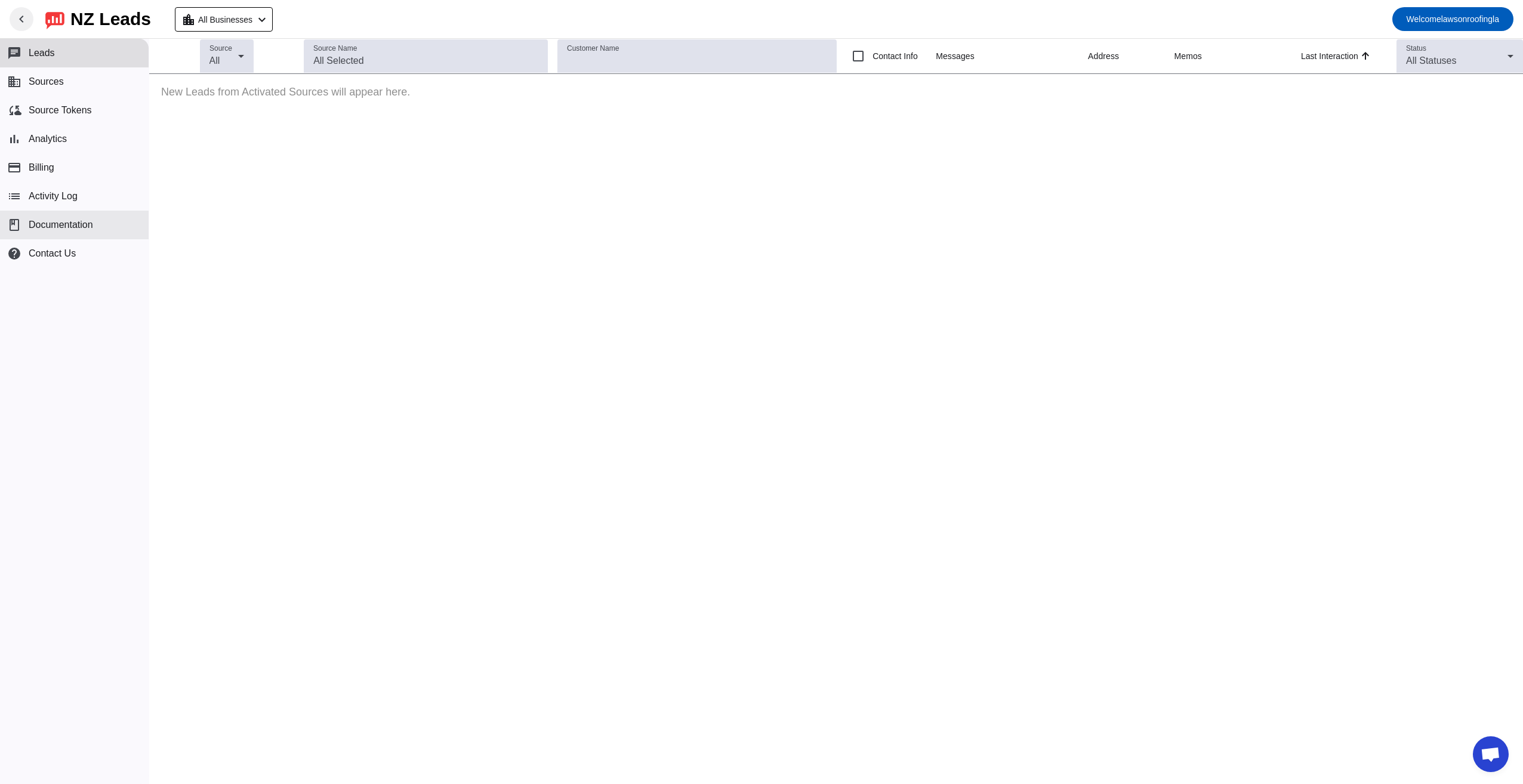
click at [82, 226] on span "Documentation" at bounding box center [61, 225] width 64 height 11
click at [47, 86] on span "Sources" at bounding box center [47, 82] width 35 height 11
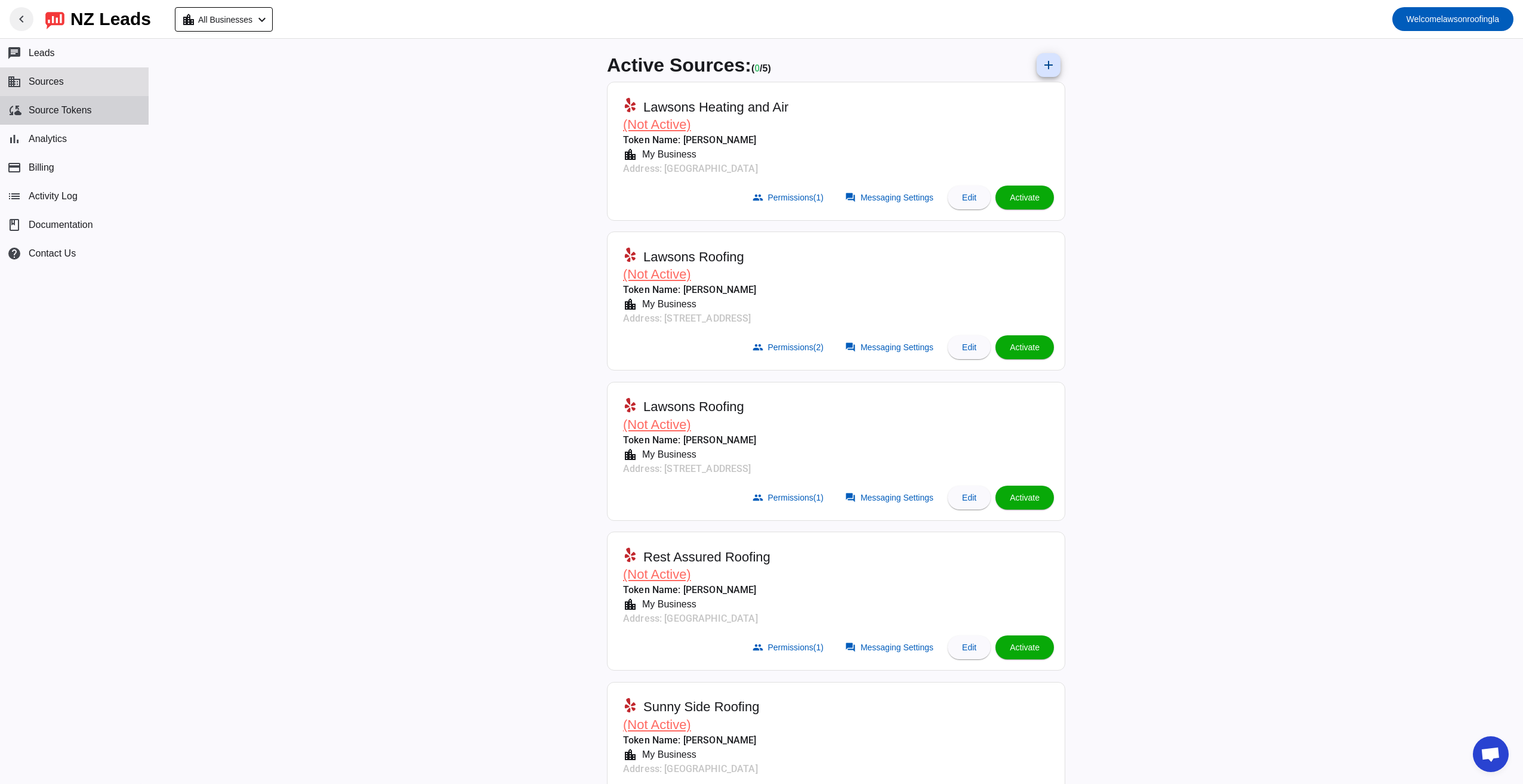
click at [50, 106] on span "Source Tokens" at bounding box center [61, 111] width 63 height 11
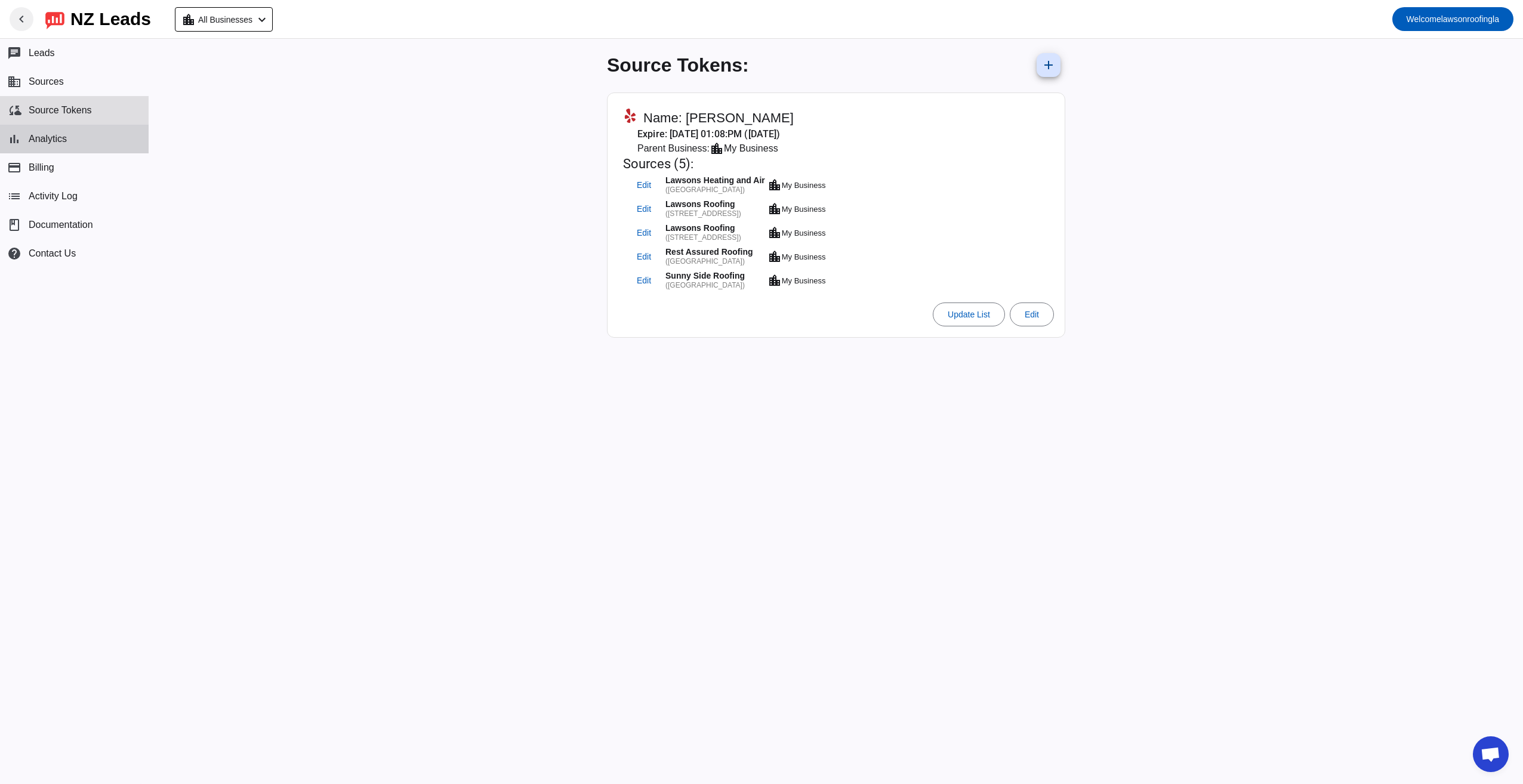
click at [63, 143] on span "Analytics" at bounding box center [48, 139] width 38 height 11
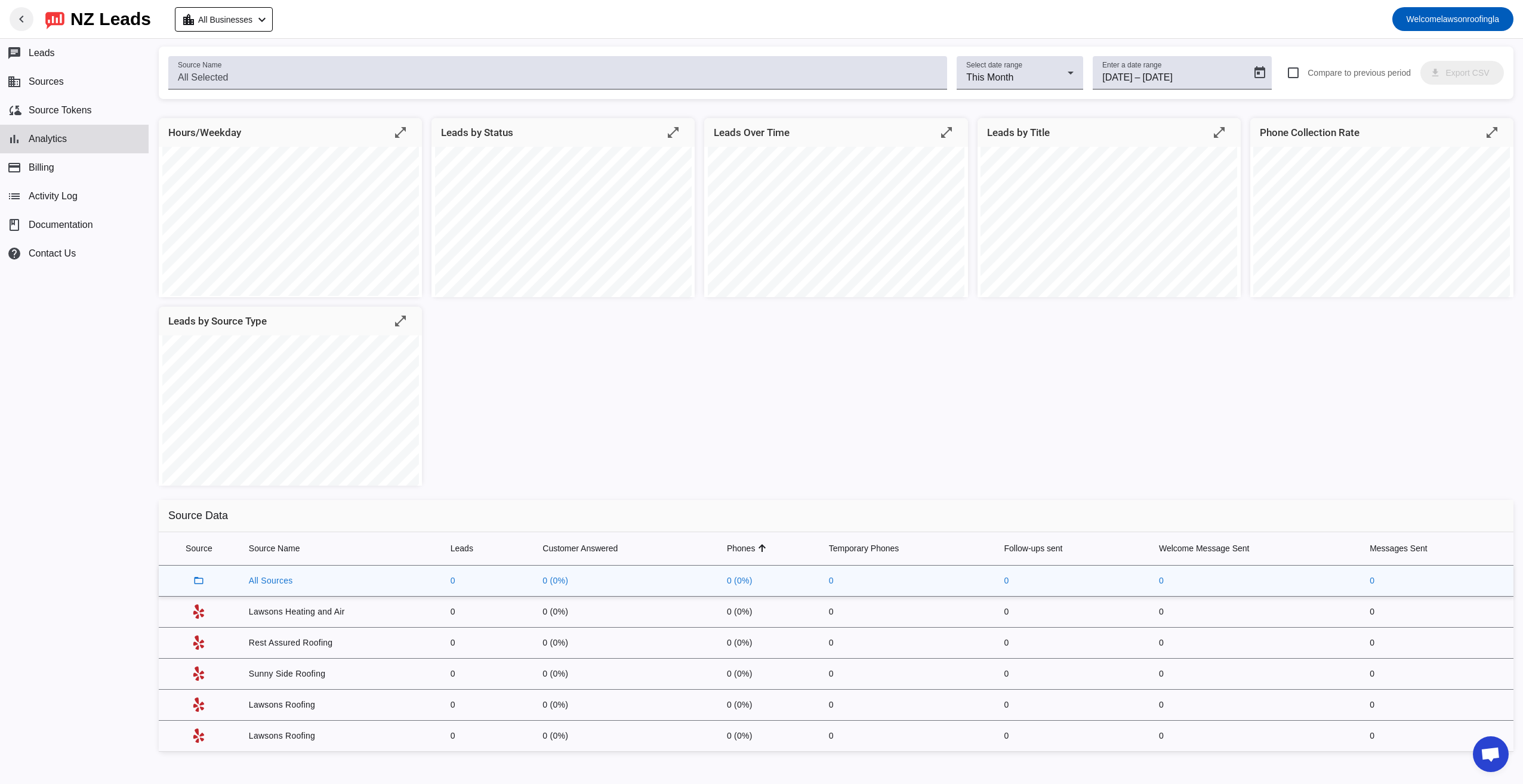
scroll to position [3, 0]
click at [42, 163] on span "Billing" at bounding box center [41, 168] width 25 height 11
